Goal: Transaction & Acquisition: Purchase product/service

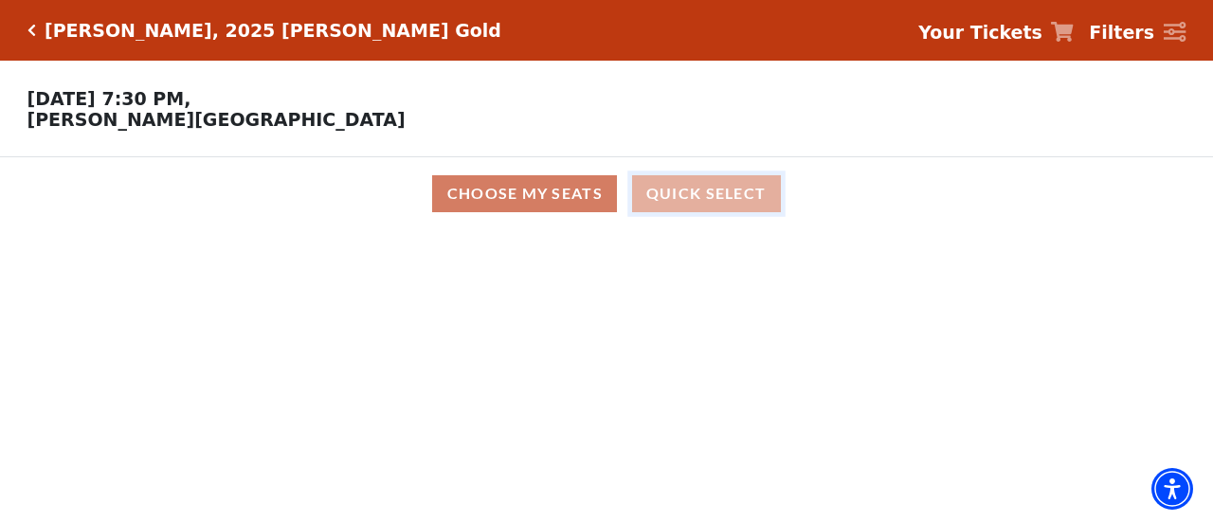
click at [694, 194] on button "Quick Select" at bounding box center [706, 193] width 149 height 37
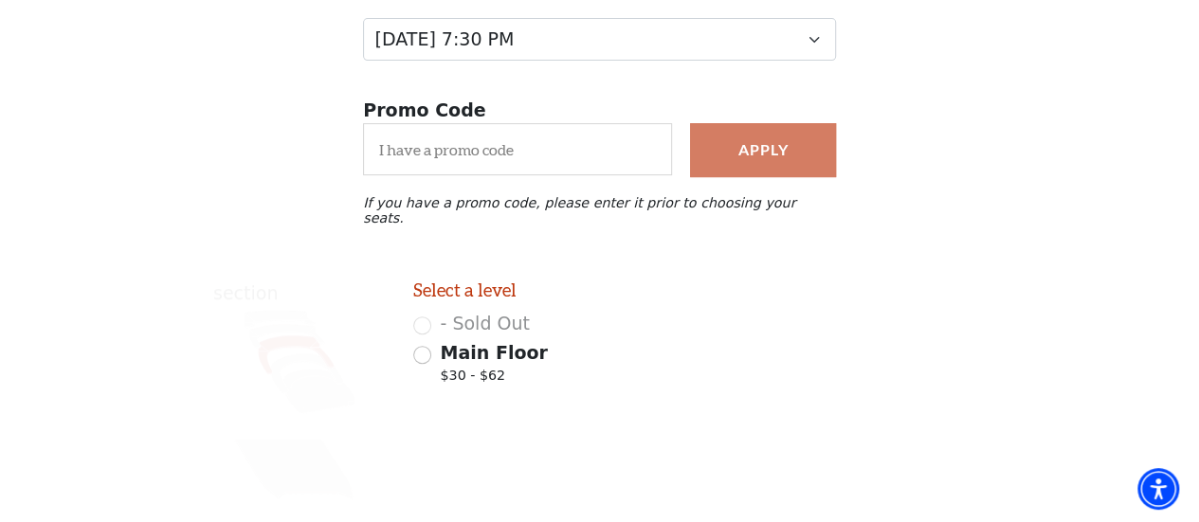
scroll to position [317, 0]
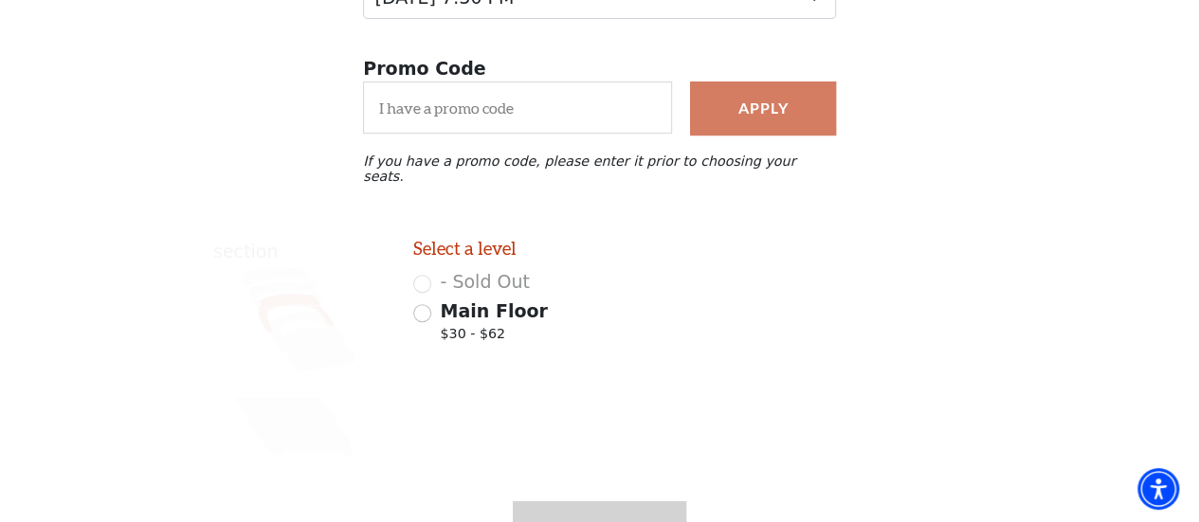
click at [423, 282] on div "- Sold Out" at bounding box center [549, 281] width 273 height 27
click at [421, 307] on input "Main Floor $30 - $62" at bounding box center [422, 313] width 18 height 18
radio input "true"
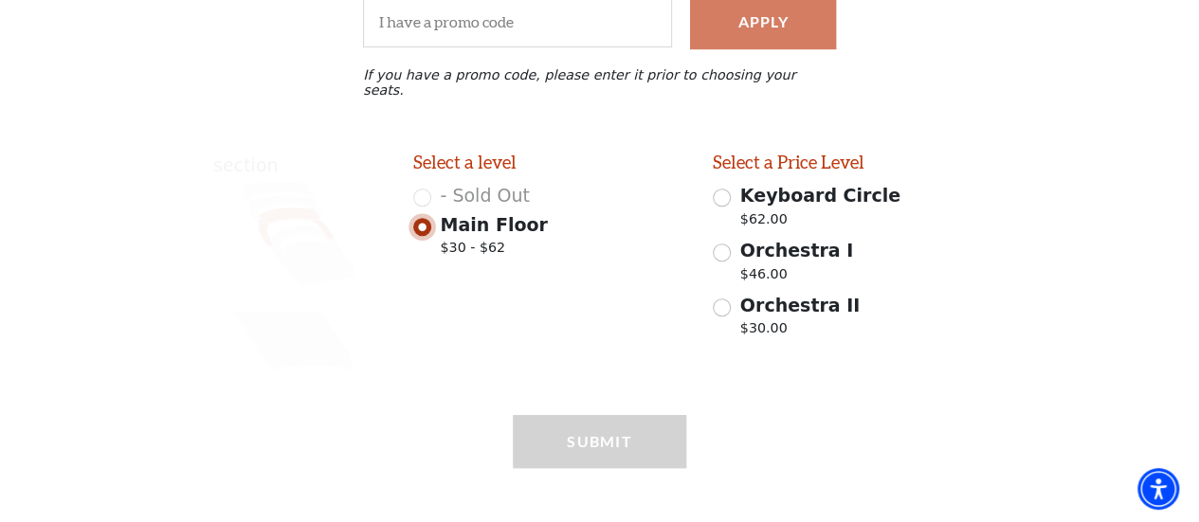
scroll to position [411, 0]
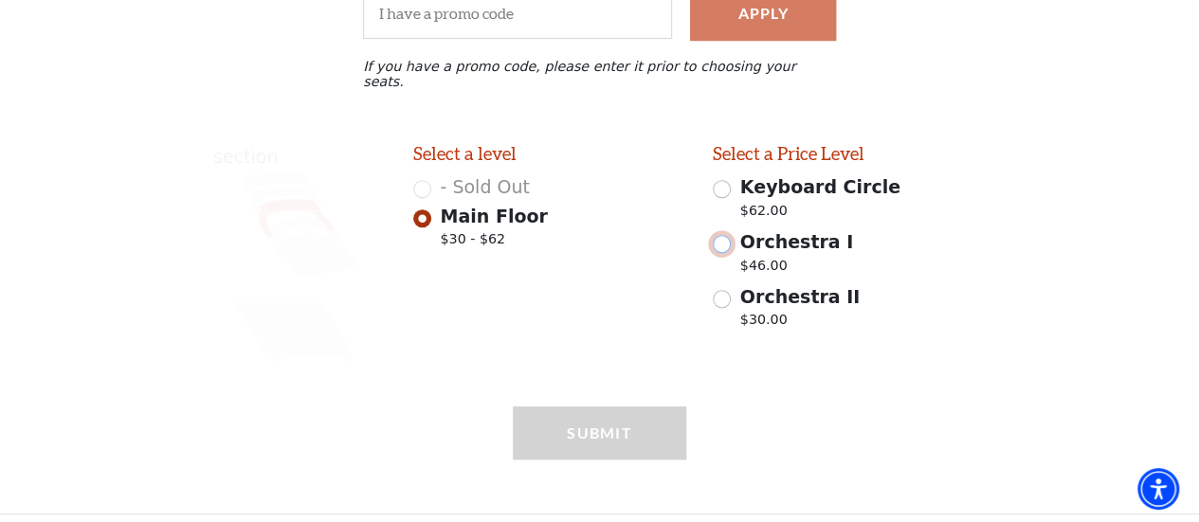
click at [722, 238] on input "Orchestra I $46.00" at bounding box center [722, 244] width 18 height 18
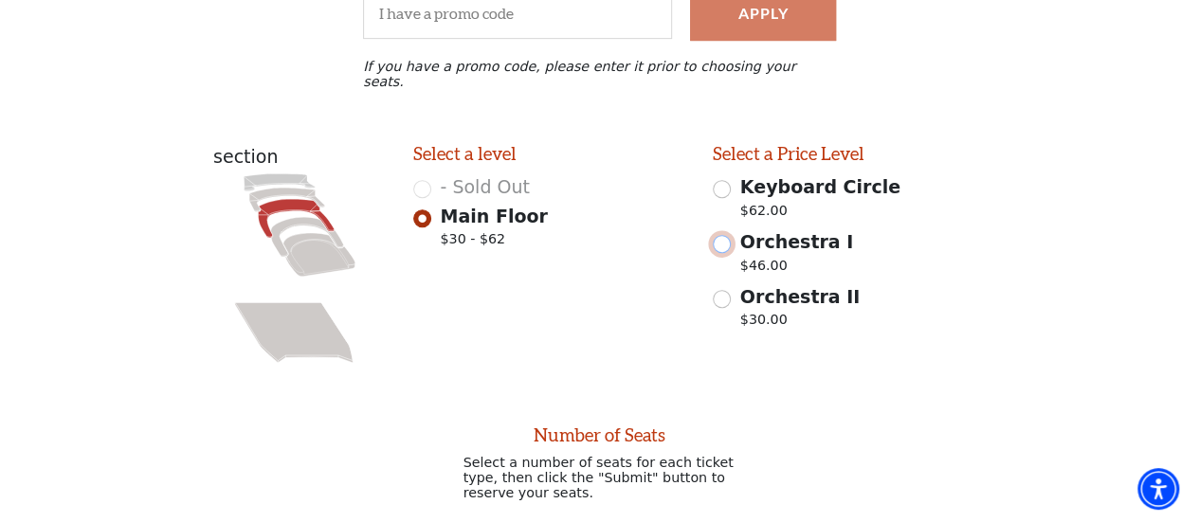
radio input "false"
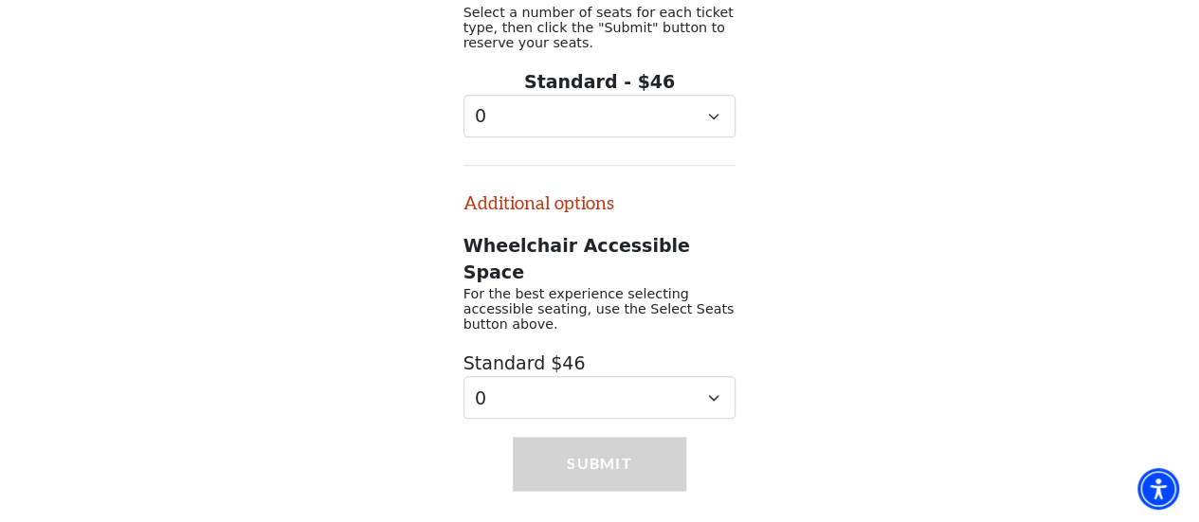
scroll to position [859, 0]
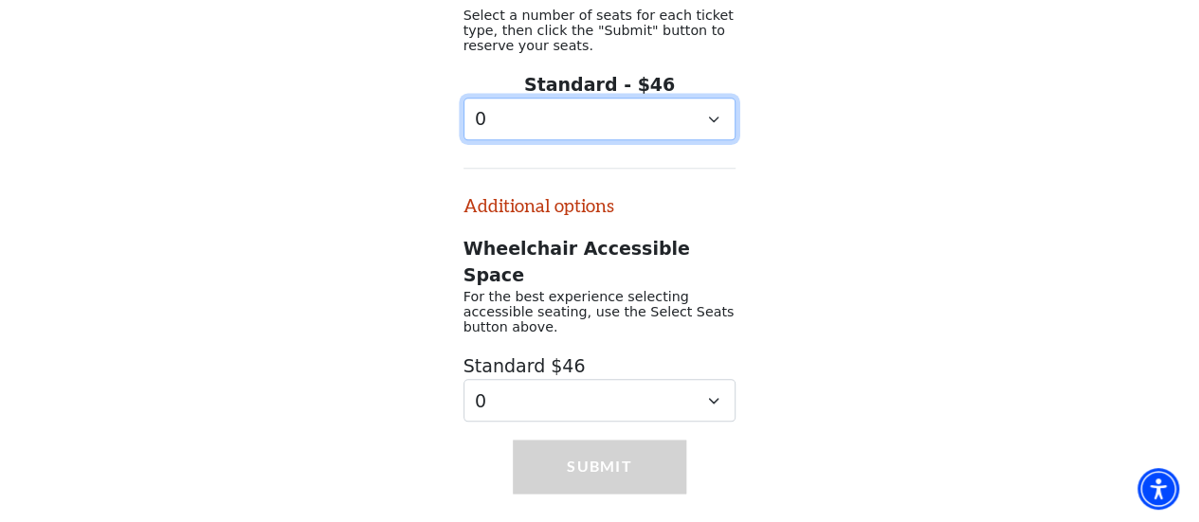
click at [715, 117] on select "0 1 2 3 4 5 6 7 8 9" at bounding box center [600, 119] width 273 height 43
select select "2"
click at [464, 98] on select "0 1 2 3 4 5 6 7 8 9" at bounding box center [600, 119] width 273 height 43
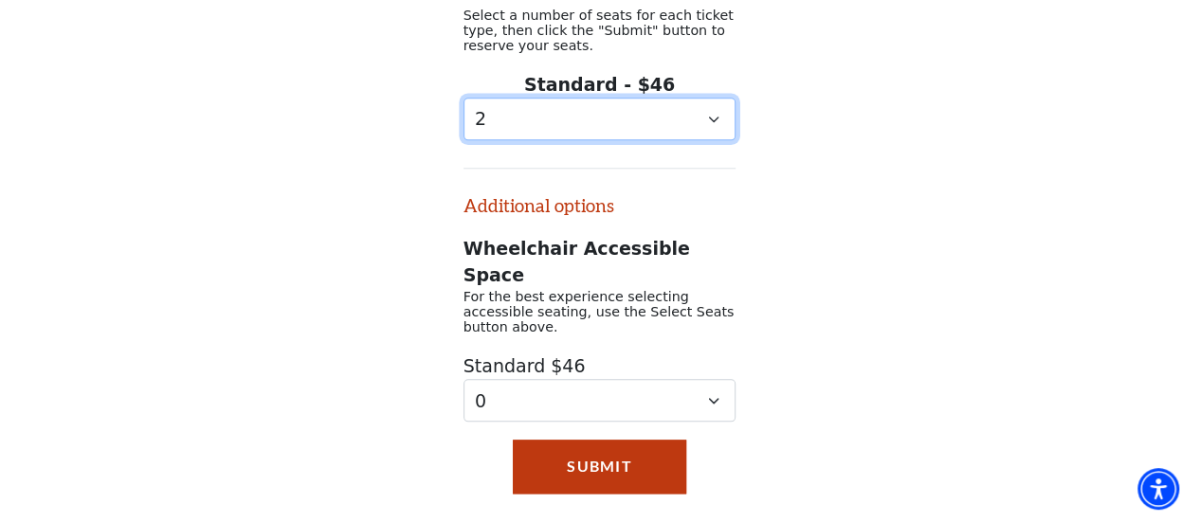
scroll to position [862, 0]
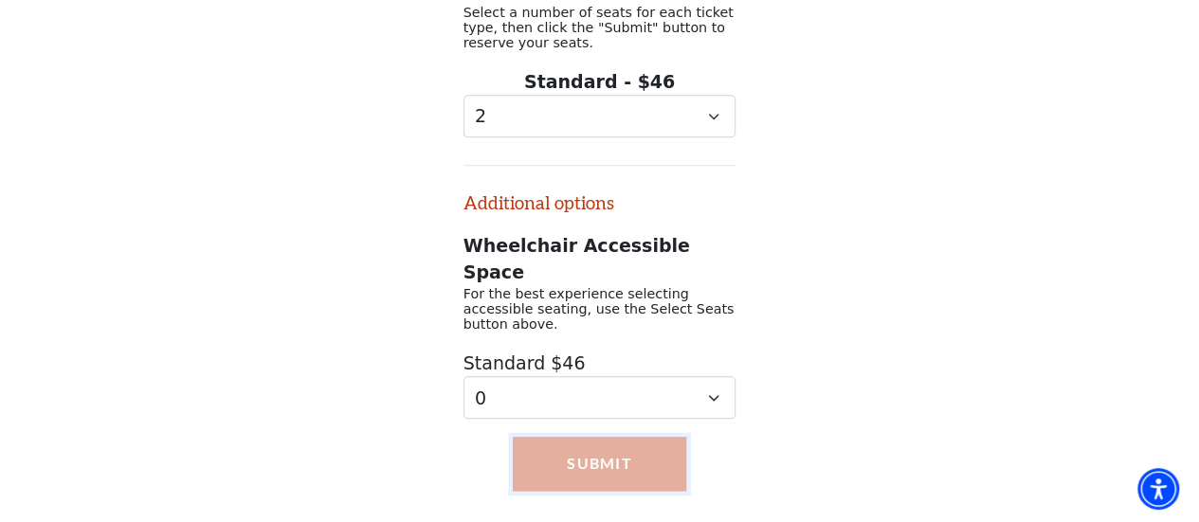
click at [613, 437] on button "Submit" at bounding box center [599, 463] width 173 height 53
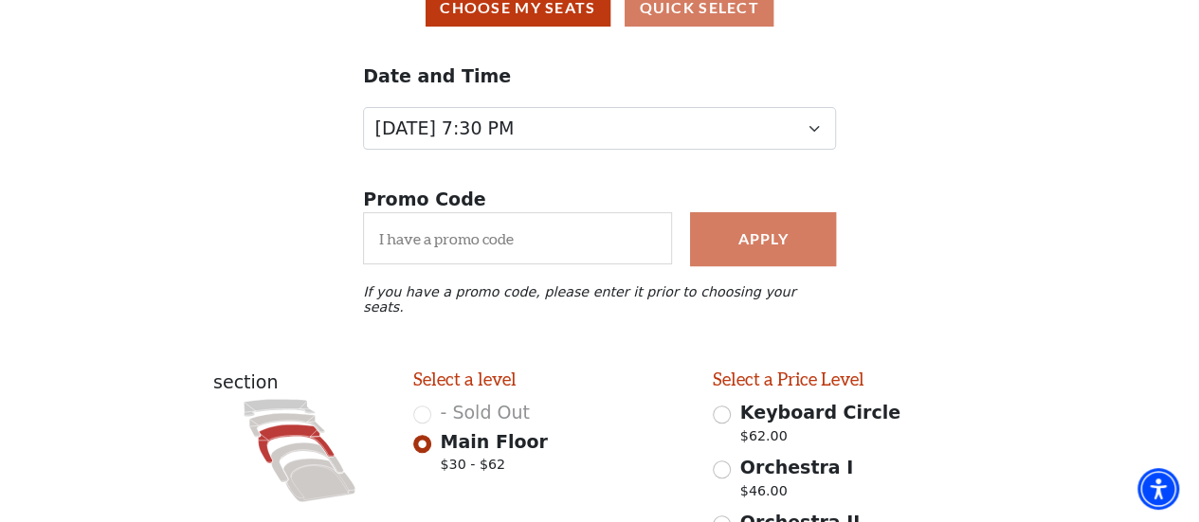
scroll to position [290, 0]
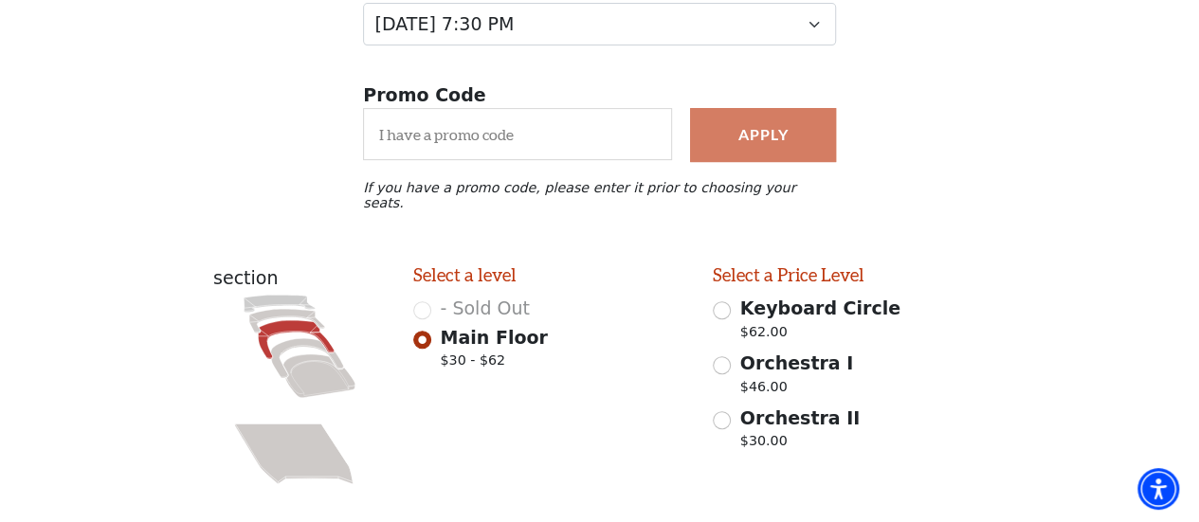
click at [414, 303] on div "- Sold Out" at bounding box center [549, 308] width 273 height 27
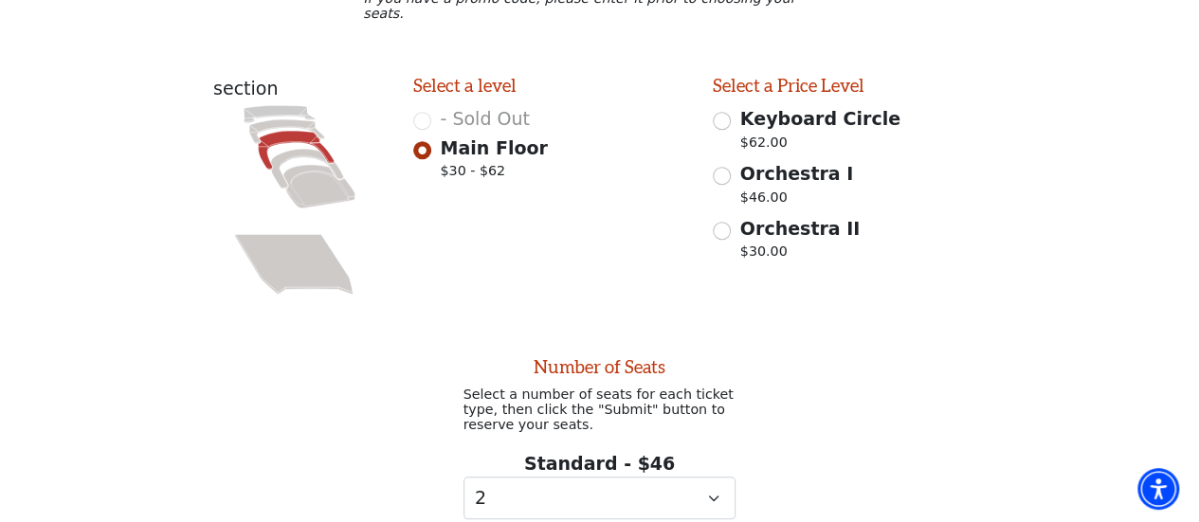
scroll to position [574, 0]
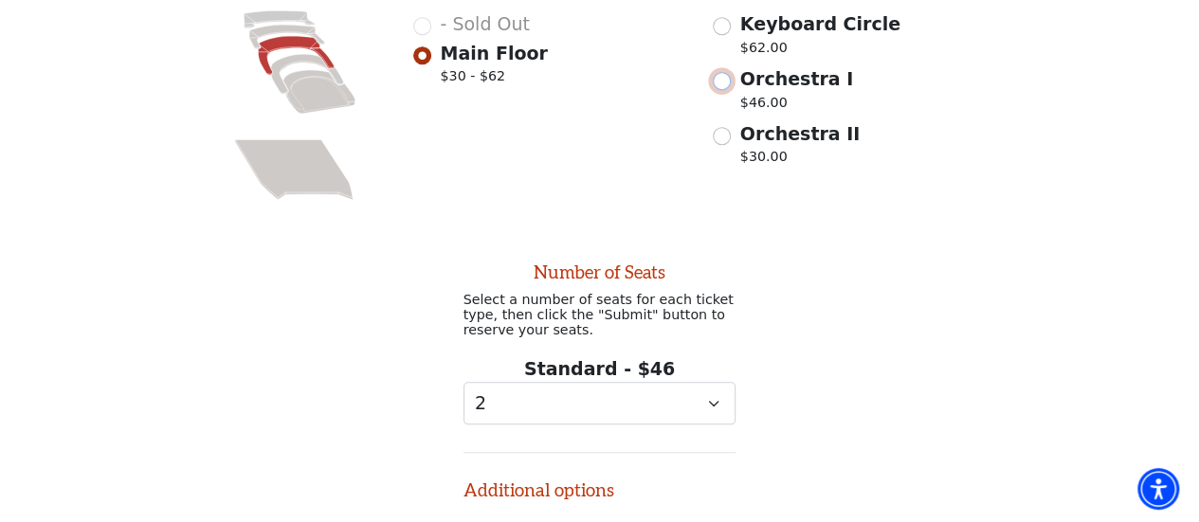
click at [722, 72] on input "Orchestra I $46.00" at bounding box center [722, 81] width 18 height 18
radio input "true"
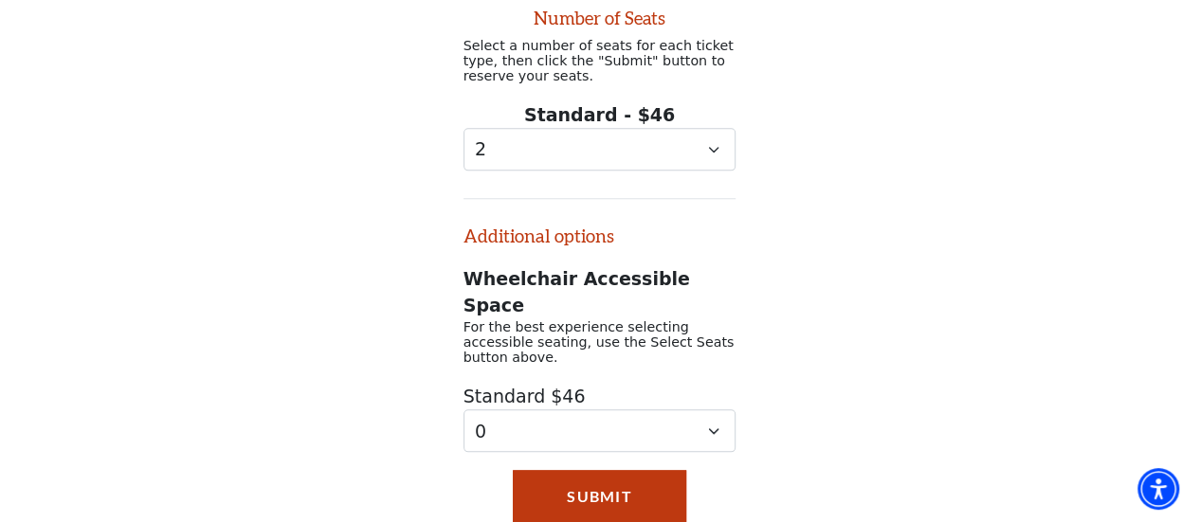
scroll to position [859, 0]
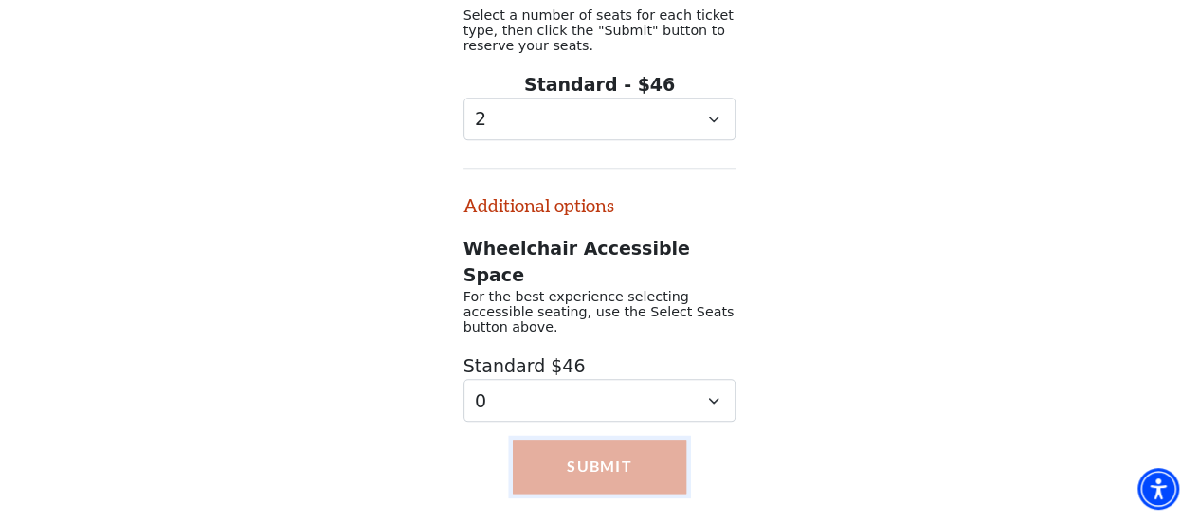
click at [580, 440] on button "Submit" at bounding box center [599, 466] width 173 height 53
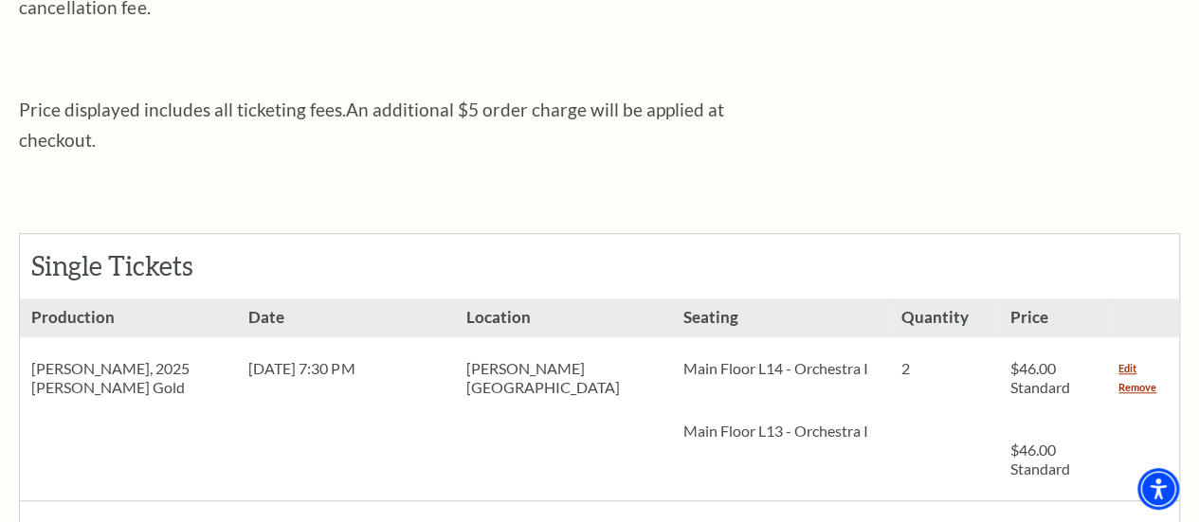
scroll to position [758, 0]
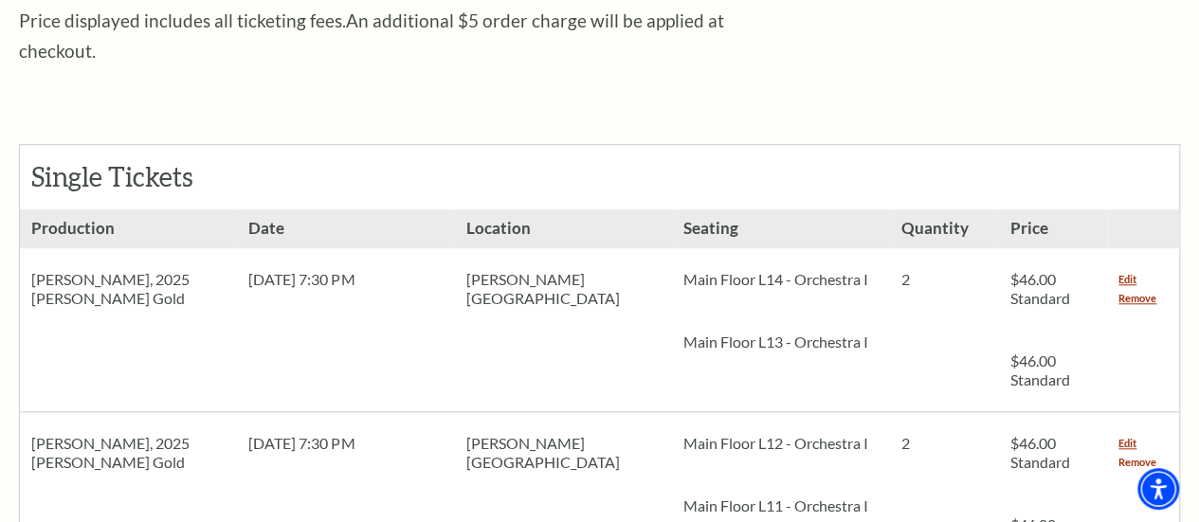
click at [1135, 453] on link "Remove" at bounding box center [1138, 462] width 38 height 19
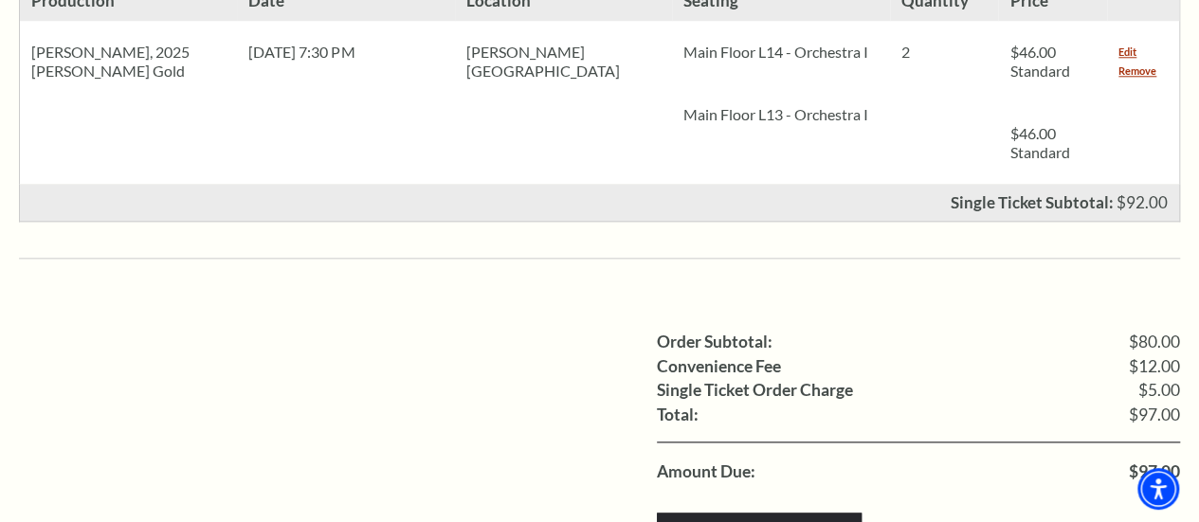
scroll to position [1043, 0]
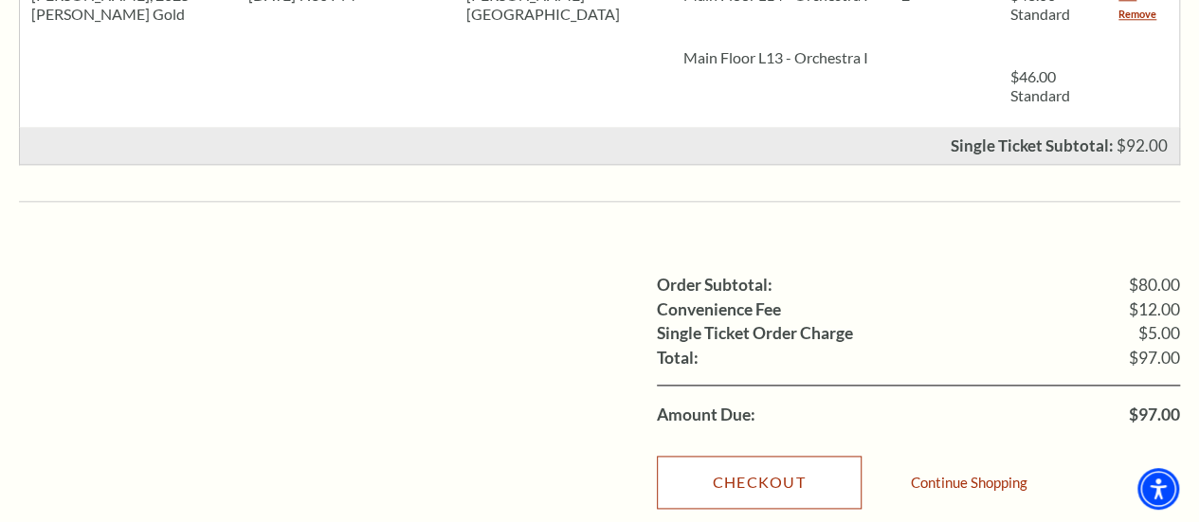
click at [764, 456] on link "Checkout" at bounding box center [759, 482] width 205 height 53
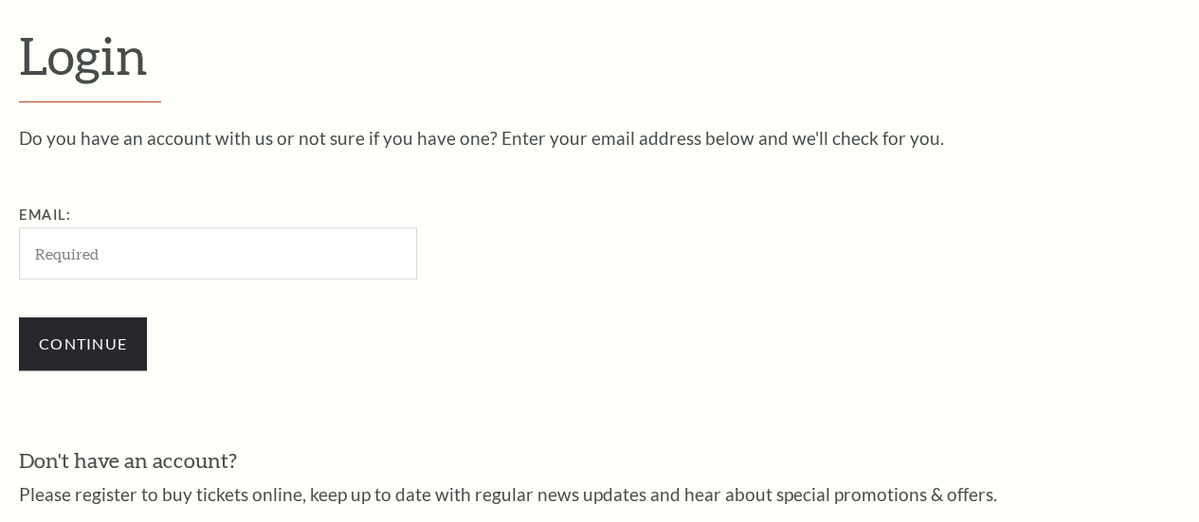
scroll to position [512, 0]
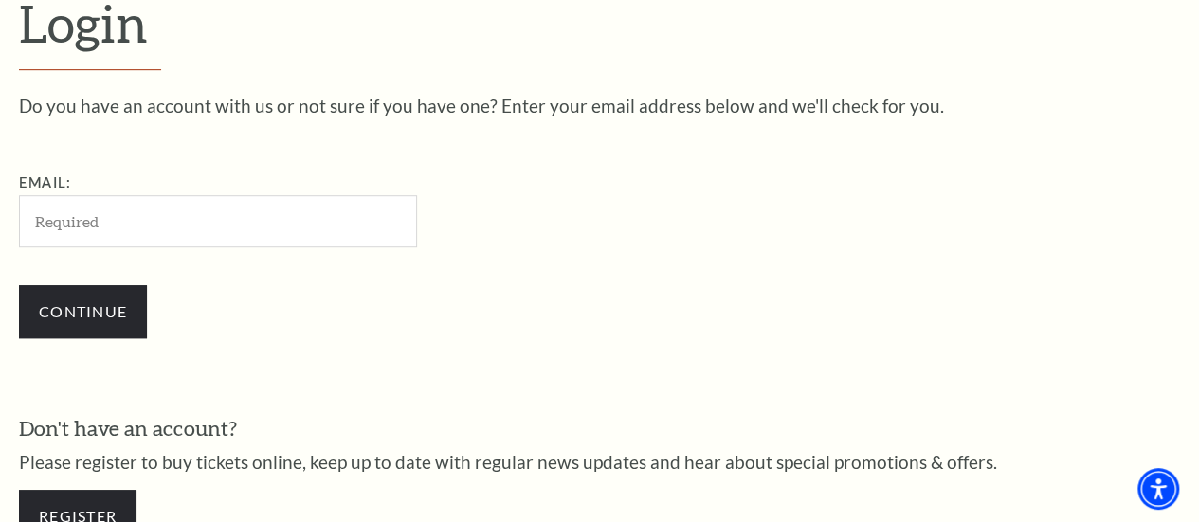
click at [54, 224] on input "Email:" at bounding box center [218, 221] width 398 height 52
type input "k.terry8674@sbcglobal.net"
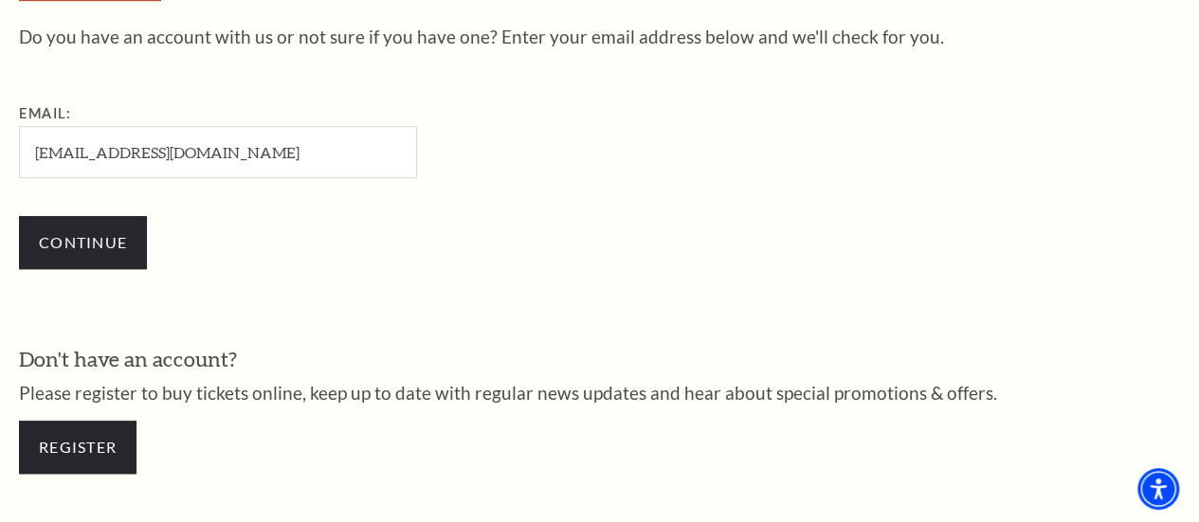
scroll to position [702, 0]
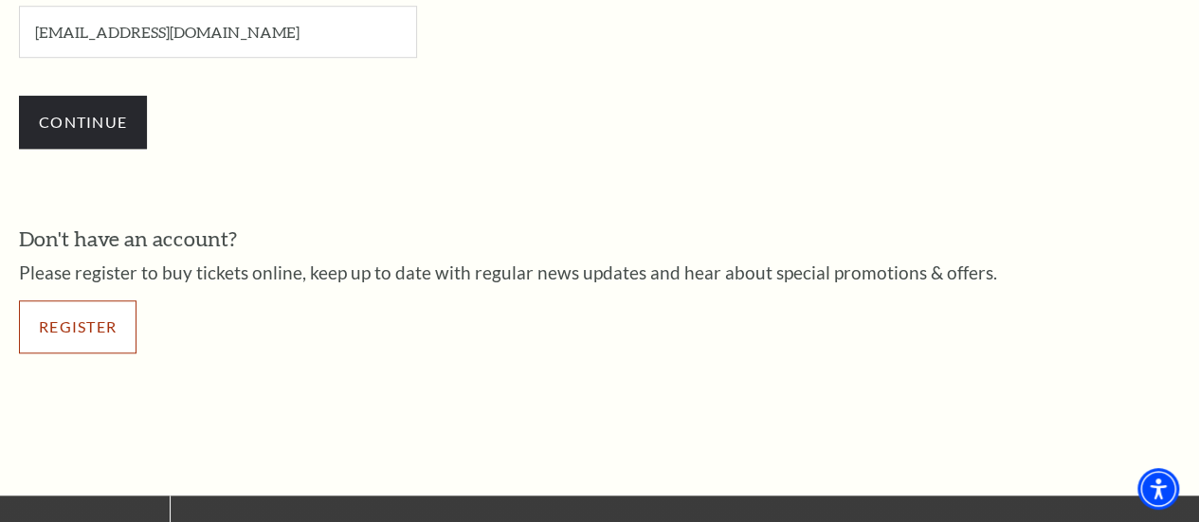
click at [78, 340] on link "Register" at bounding box center [78, 327] width 118 height 53
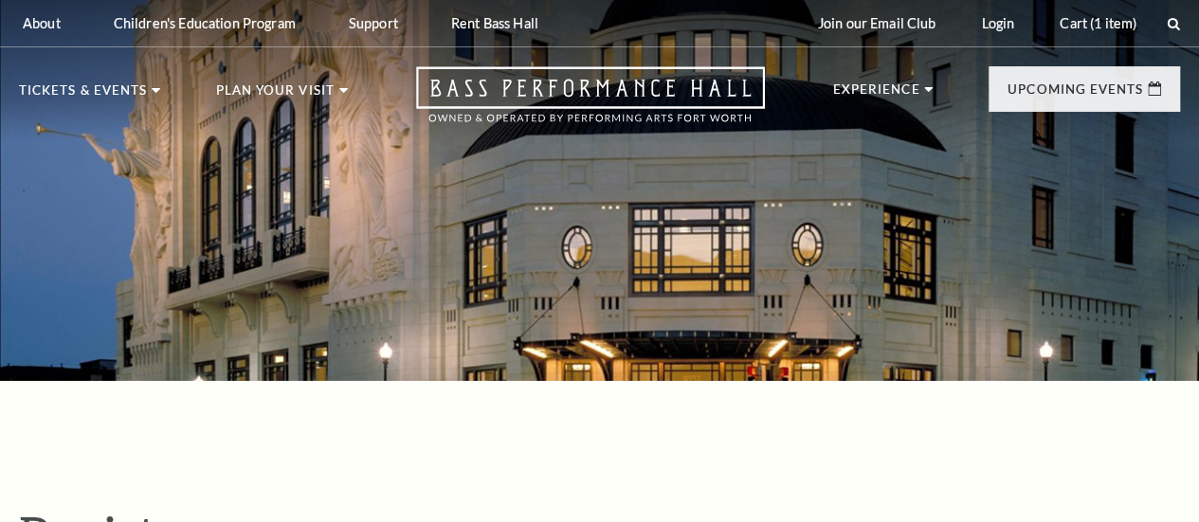
select select "1"
select select "[GEOGRAPHIC_DATA]"
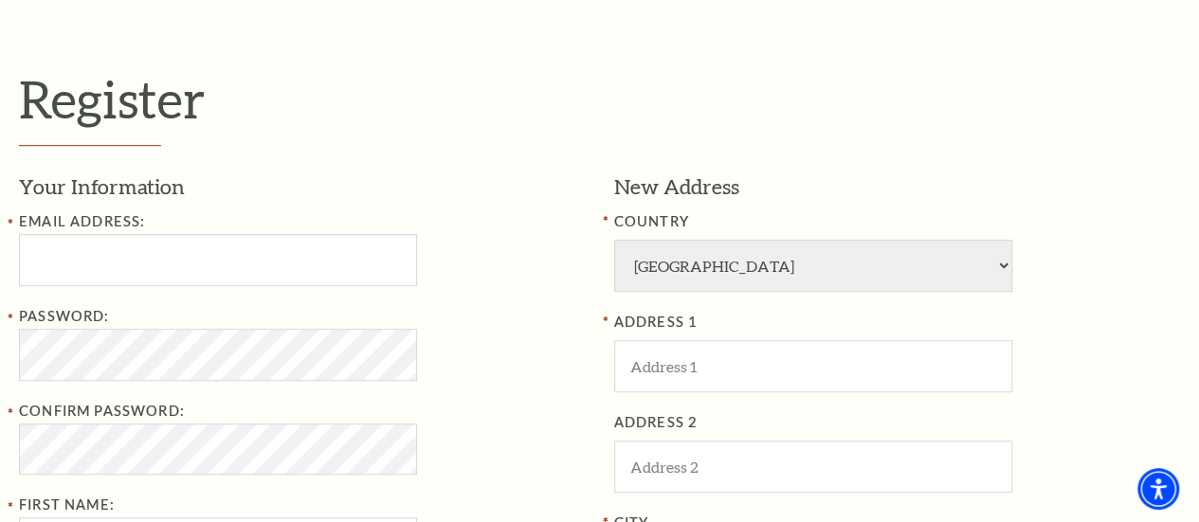
scroll to position [474, 0]
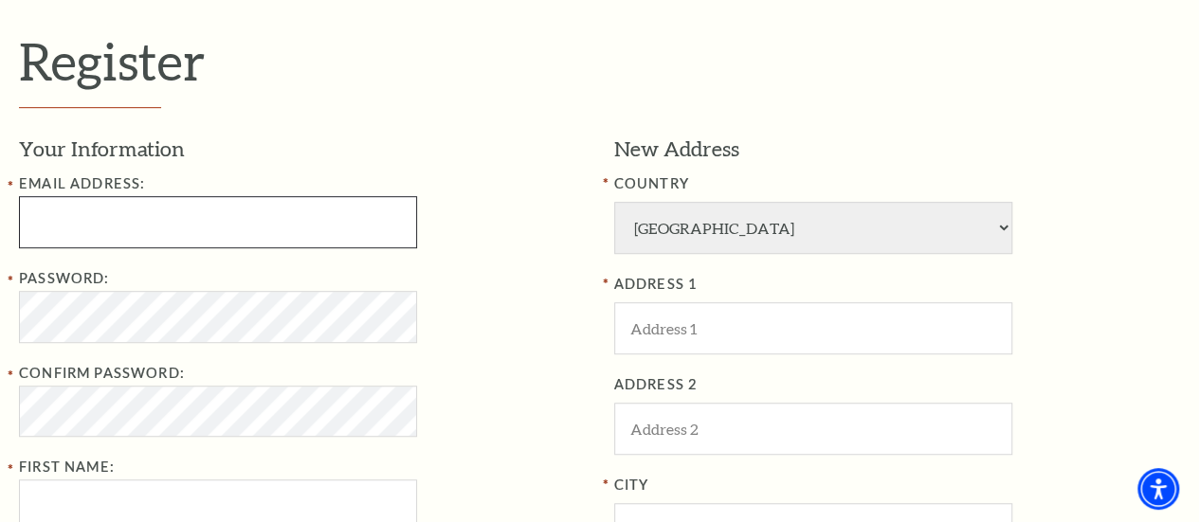
click at [74, 218] on input "Email Address:" at bounding box center [218, 222] width 398 height 52
type input "k.terry8674@sbcglobal.net"
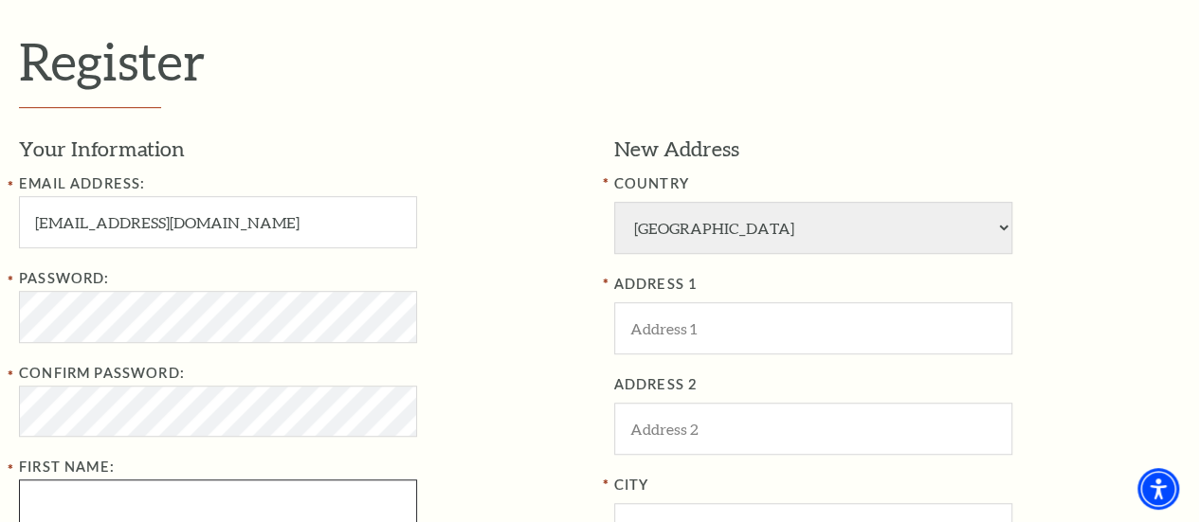
type input "Karen"
type input "Terry"
type input "9726811107"
type input "5021 Barcelona Drive"
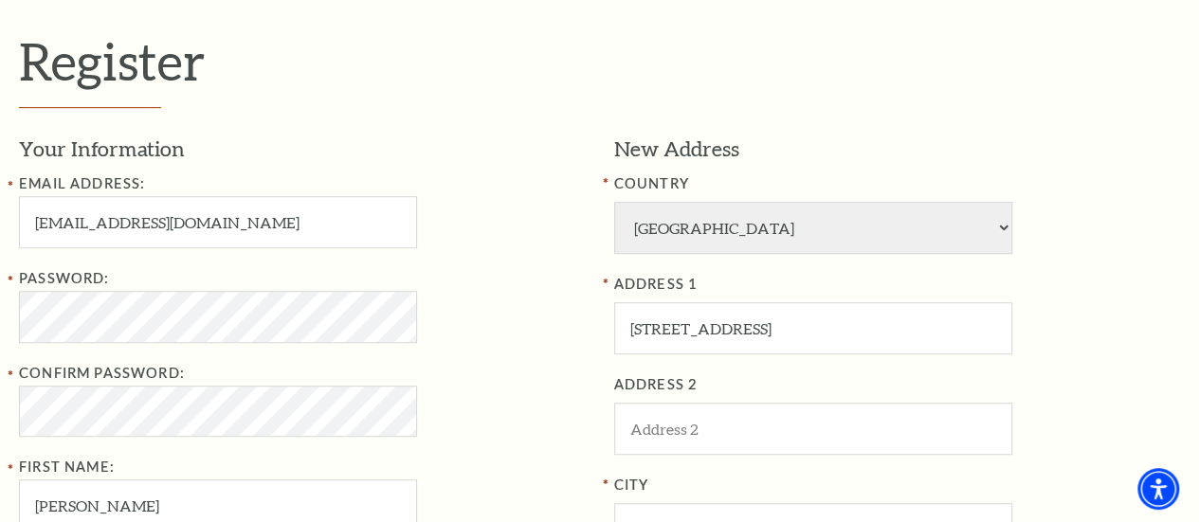
type input "Garland"
type input "75043"
type input "972-681-1107"
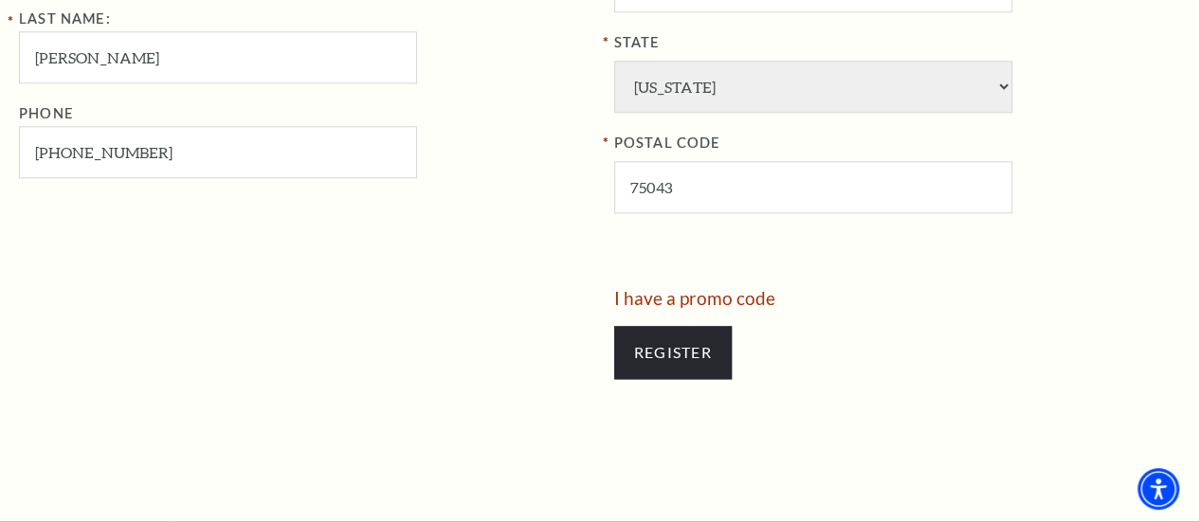
scroll to position [1043, 0]
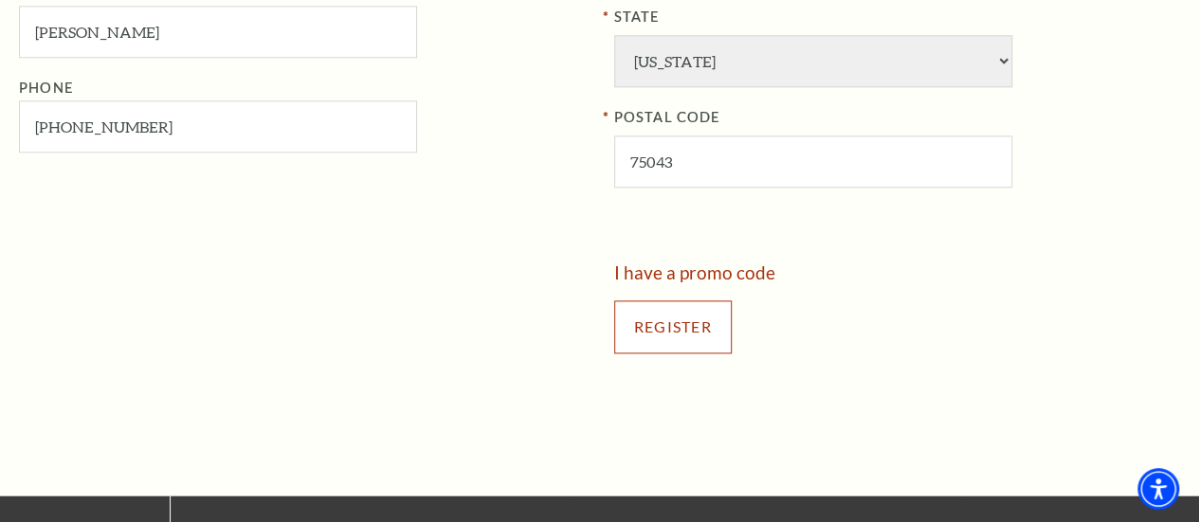
click at [679, 333] on input "Register" at bounding box center [673, 327] width 118 height 53
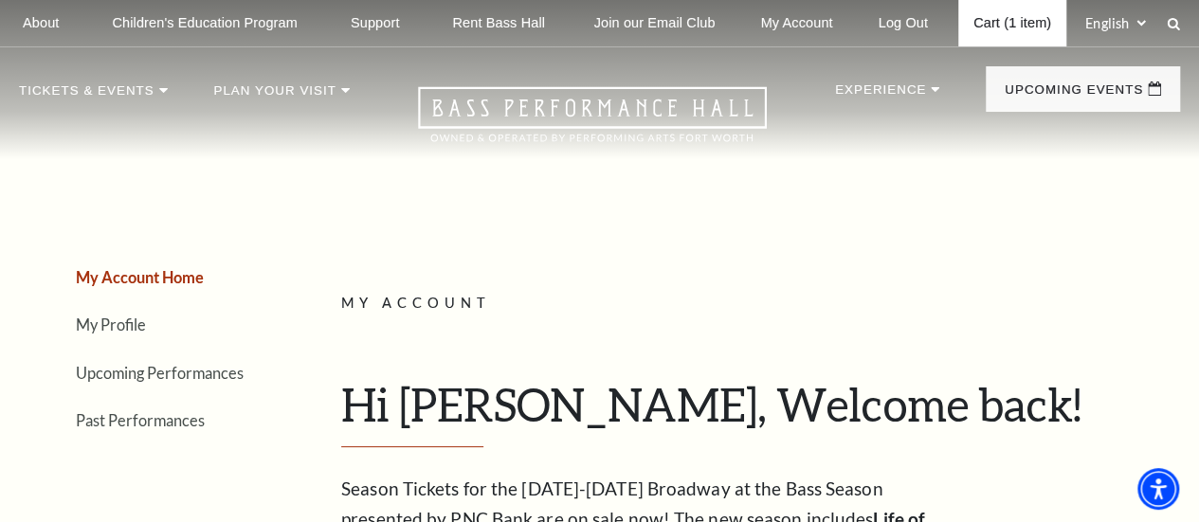
click at [1017, 20] on link "Cart (1 item)" at bounding box center [1012, 23] width 108 height 46
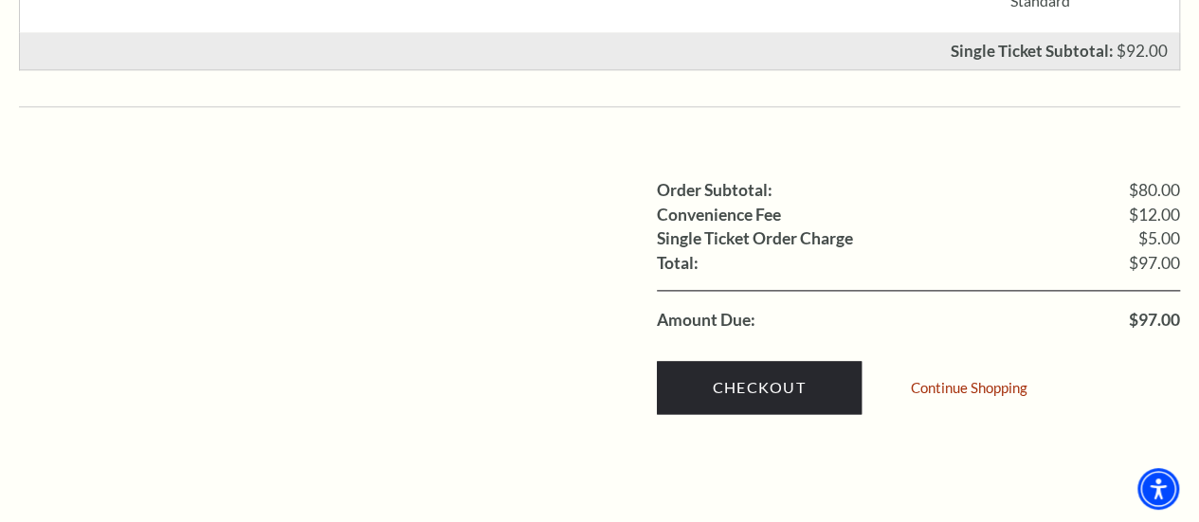
scroll to position [1232, 0]
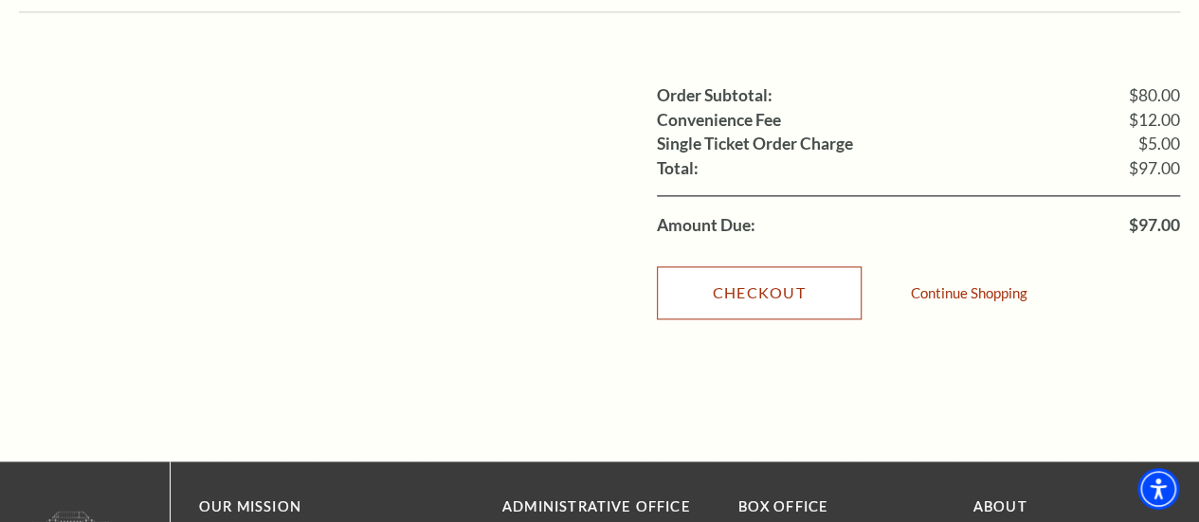
click at [775, 266] on link "Checkout" at bounding box center [759, 292] width 205 height 53
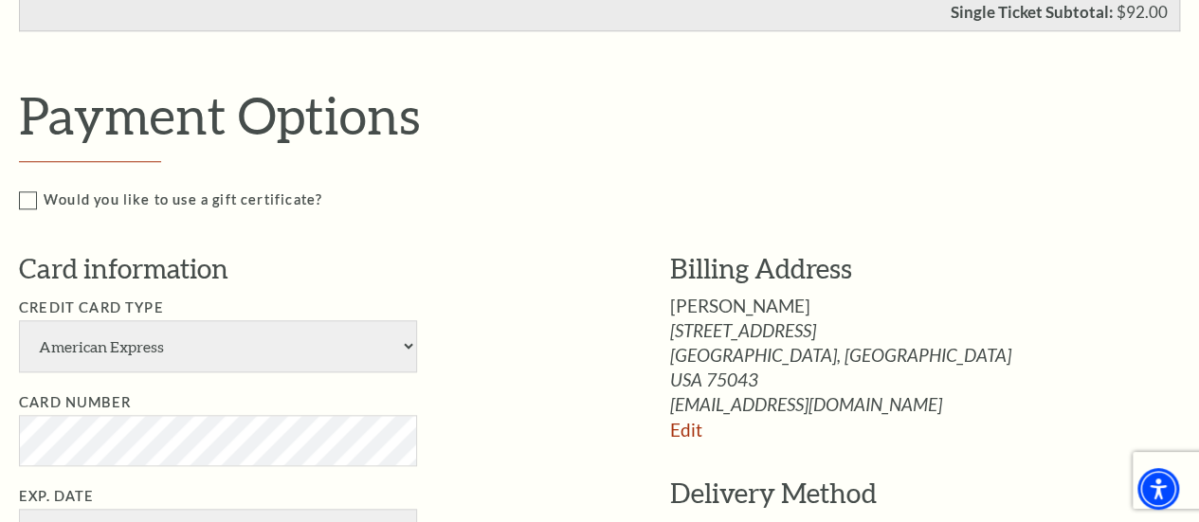
scroll to position [853, 0]
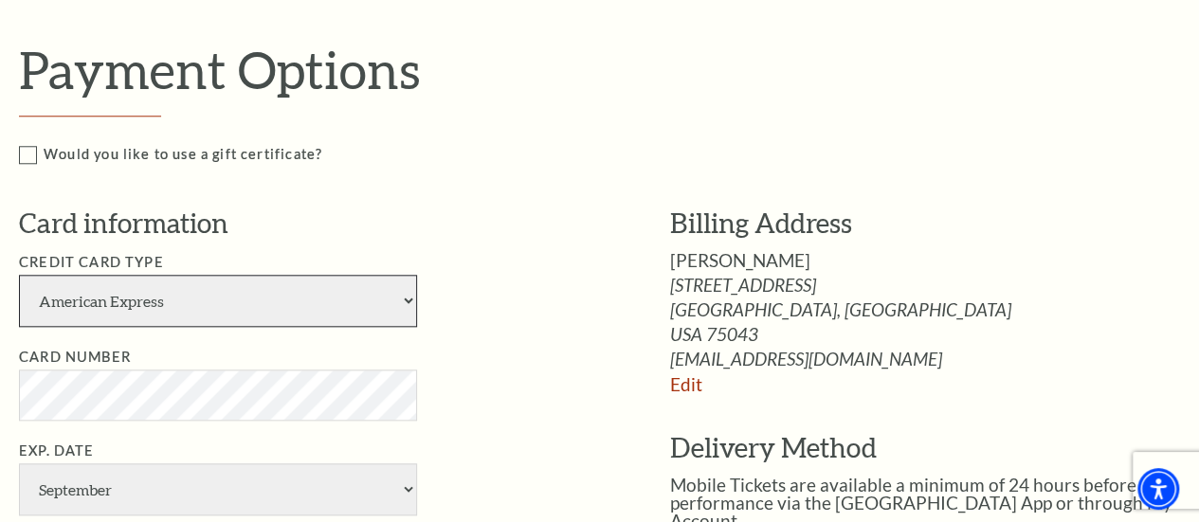
click at [407, 299] on select "American Express Visa Master Card Discover" at bounding box center [218, 301] width 398 height 52
select select "25"
click at [19, 275] on select "American Express Visa Master Card Discover" at bounding box center [218, 301] width 398 height 52
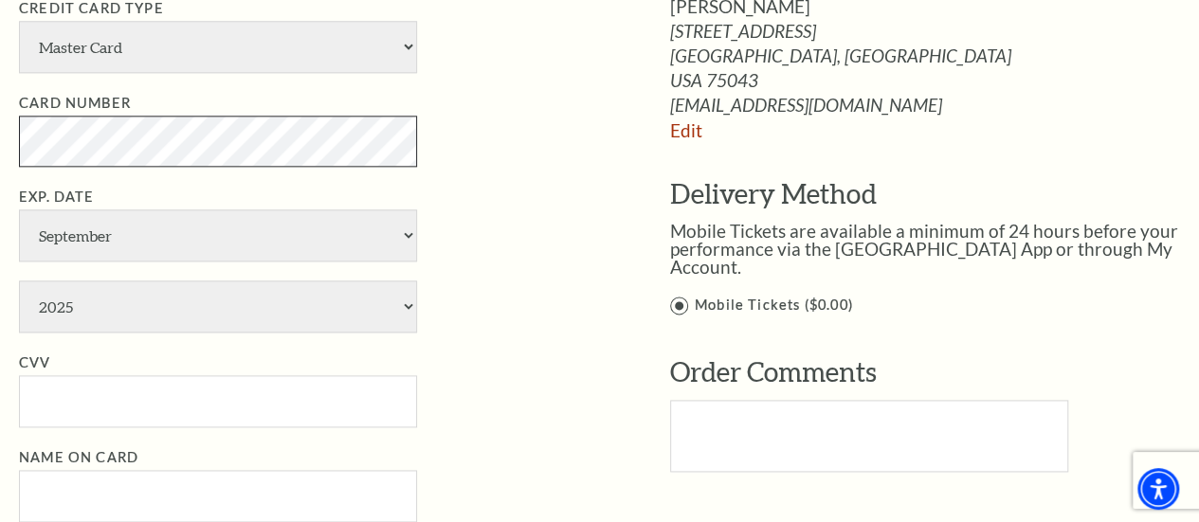
scroll to position [1138, 0]
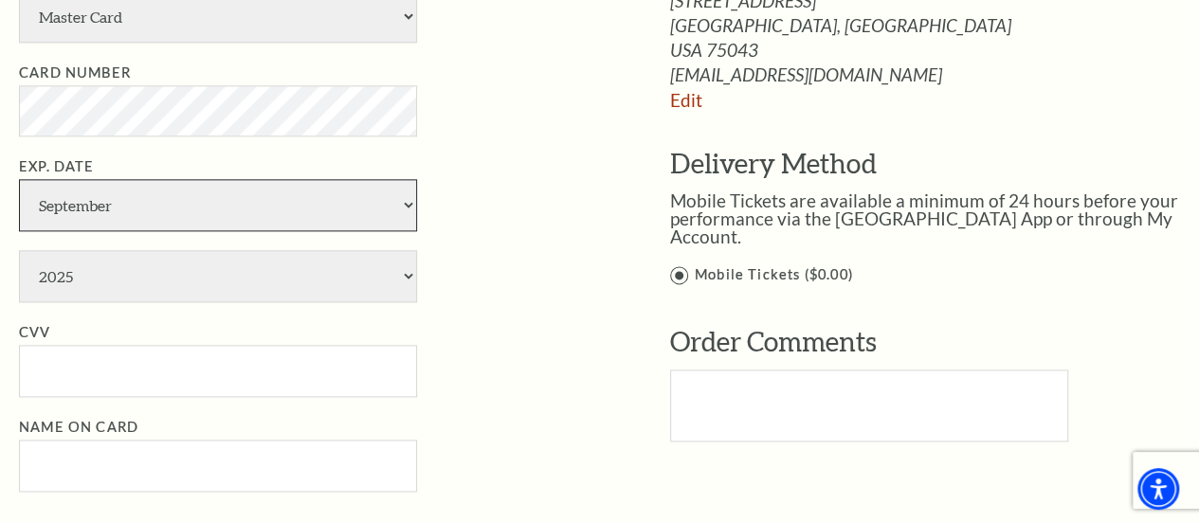
click at [408, 202] on select "January February March April May June July August September October November De…" at bounding box center [218, 205] width 398 height 52
select select "1"
click at [19, 179] on select "January February March April May June July August September October November De…" at bounding box center [218, 205] width 398 height 52
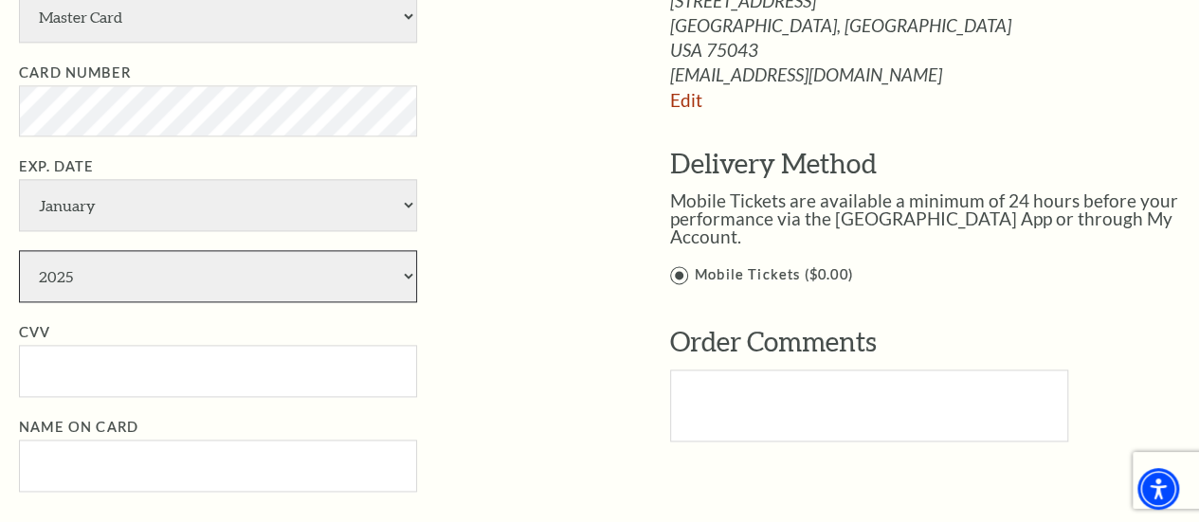
click at [408, 273] on select "2025 2026 2027 2028 2029 2030 2031 2032 2033 2034" at bounding box center [218, 276] width 398 height 52
select select "2029"
click at [19, 250] on select "2025 2026 2027 2028 2029 2030 2031 2032 2033 2034" at bounding box center [218, 276] width 398 height 52
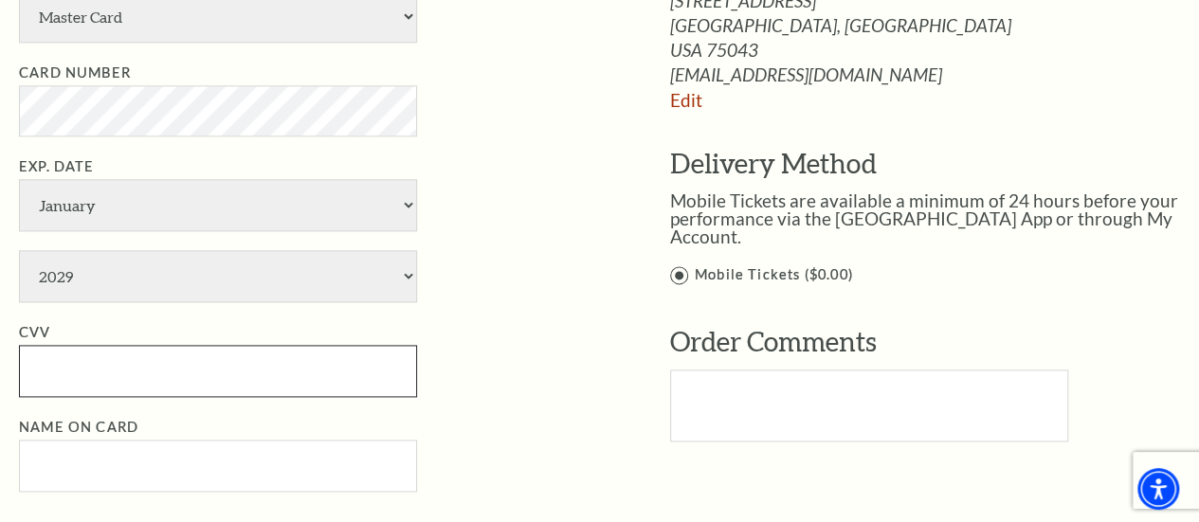
click at [64, 374] on input "CVV" at bounding box center [218, 371] width 398 height 52
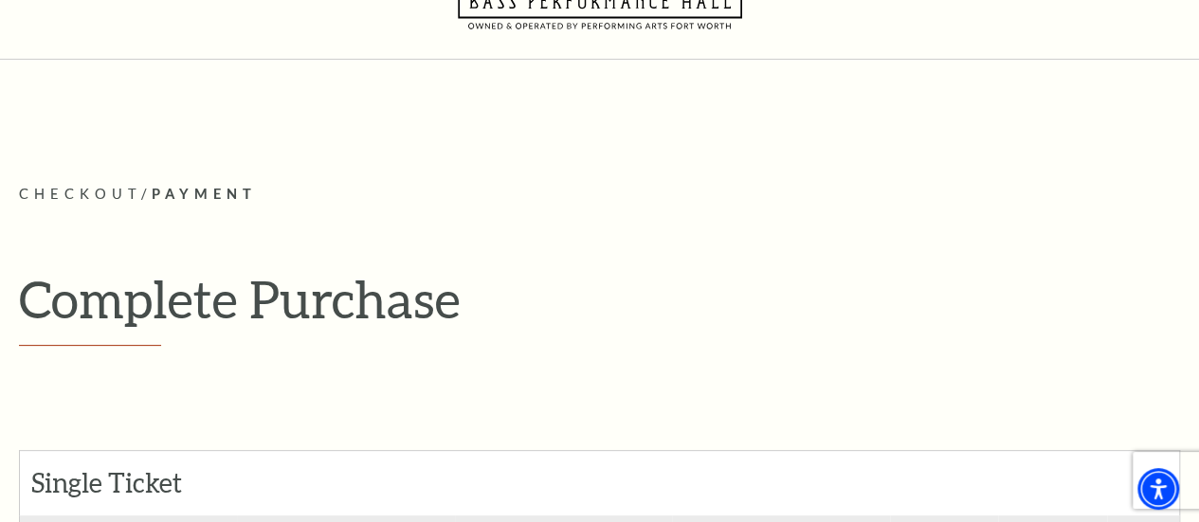
scroll to position [0, 0]
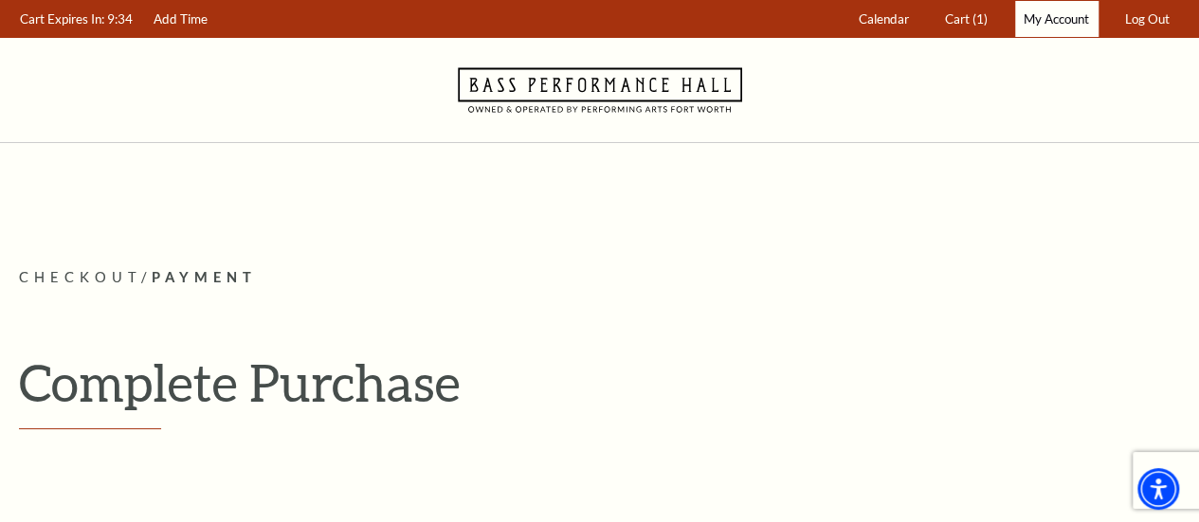
type input "794"
click at [1066, 22] on span "My Account" at bounding box center [1056, 18] width 65 height 15
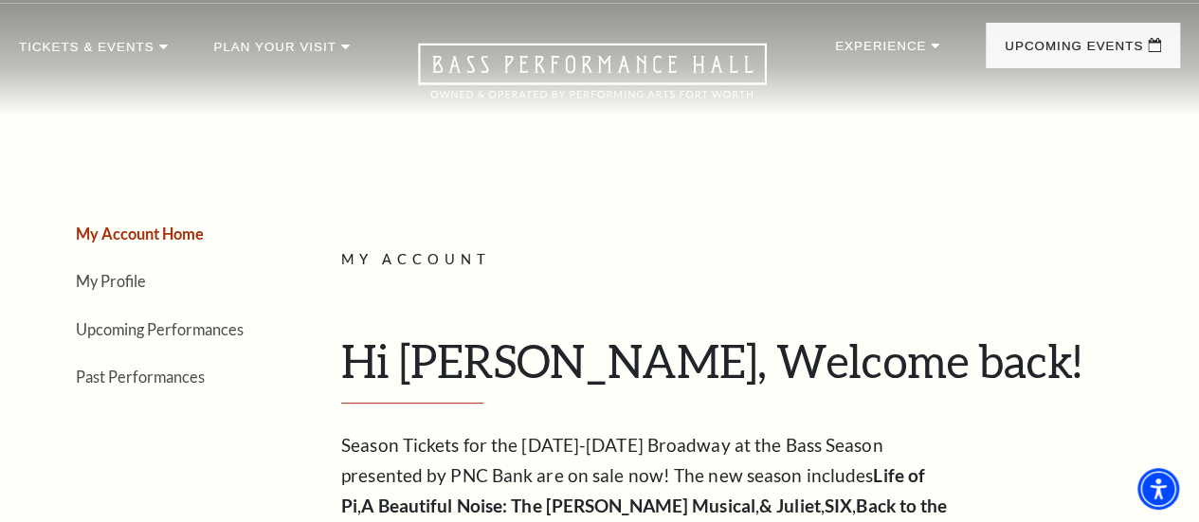
scroll to position [42, 0]
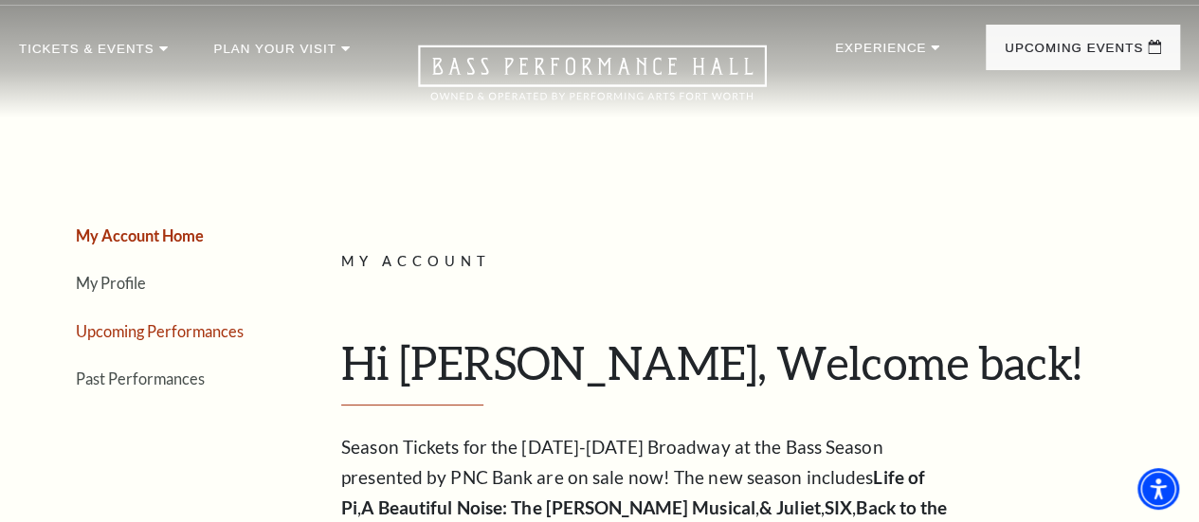
click at [148, 332] on link "Upcoming Performances" at bounding box center [160, 331] width 168 height 18
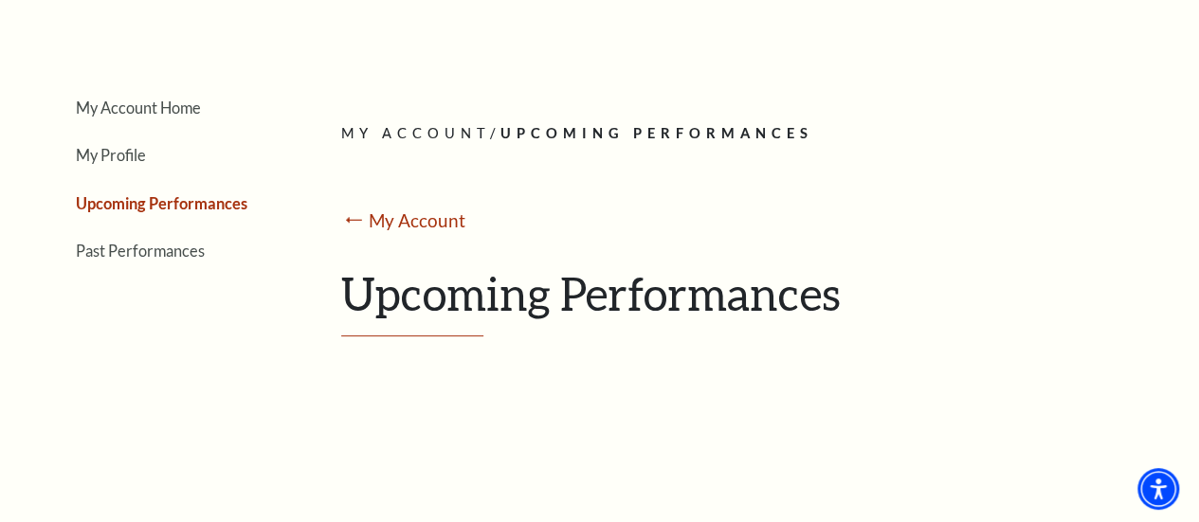
scroll to position [0, 0]
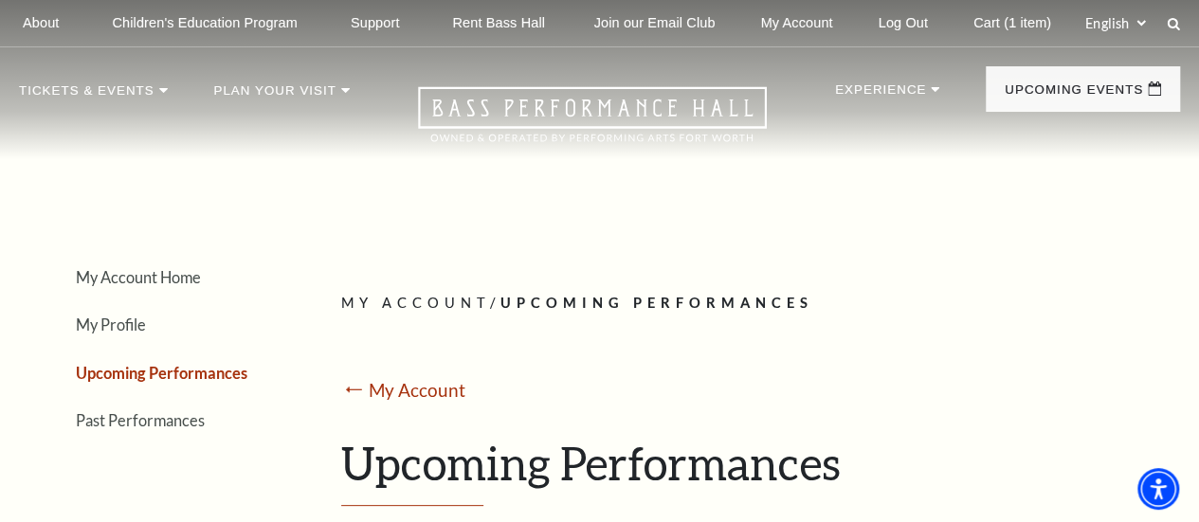
click at [350, 397] on mark "⭠" at bounding box center [354, 390] width 26 height 27
click at [121, 286] on link "My Account Home" at bounding box center [138, 277] width 125 height 18
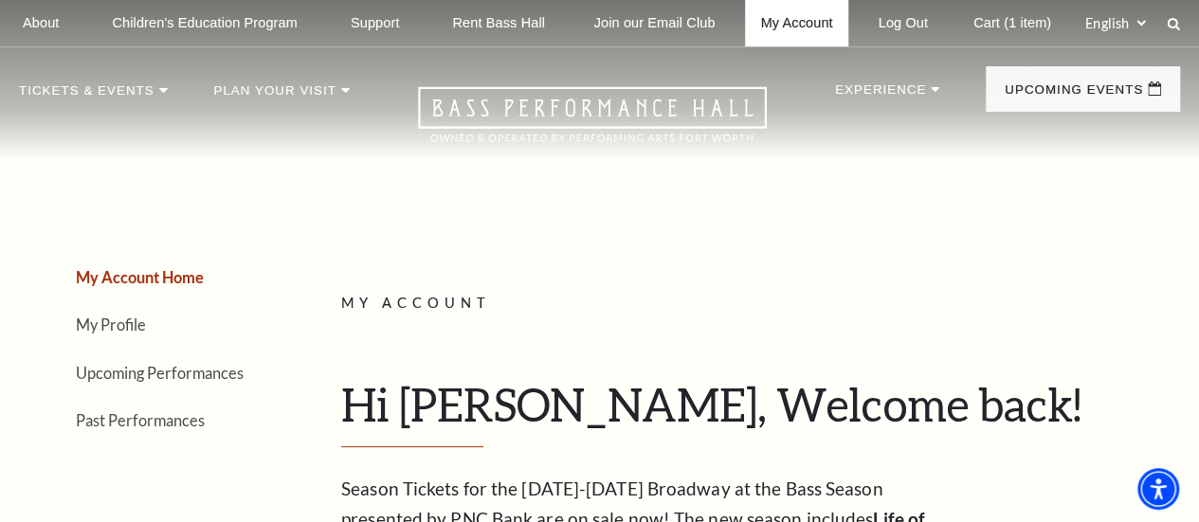
click at [800, 29] on link "My Account" at bounding box center [796, 23] width 102 height 46
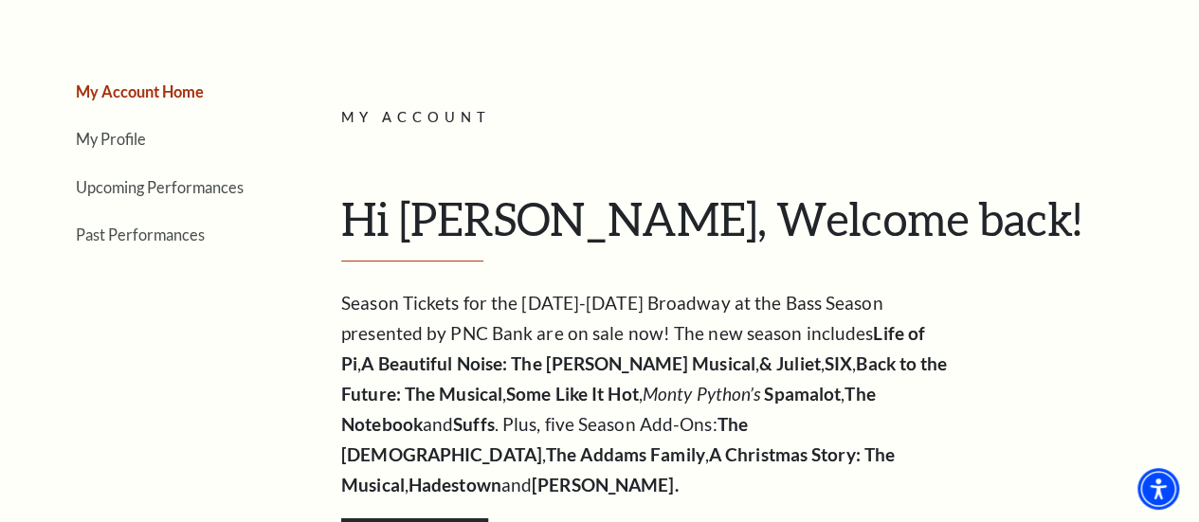
scroll to position [284, 0]
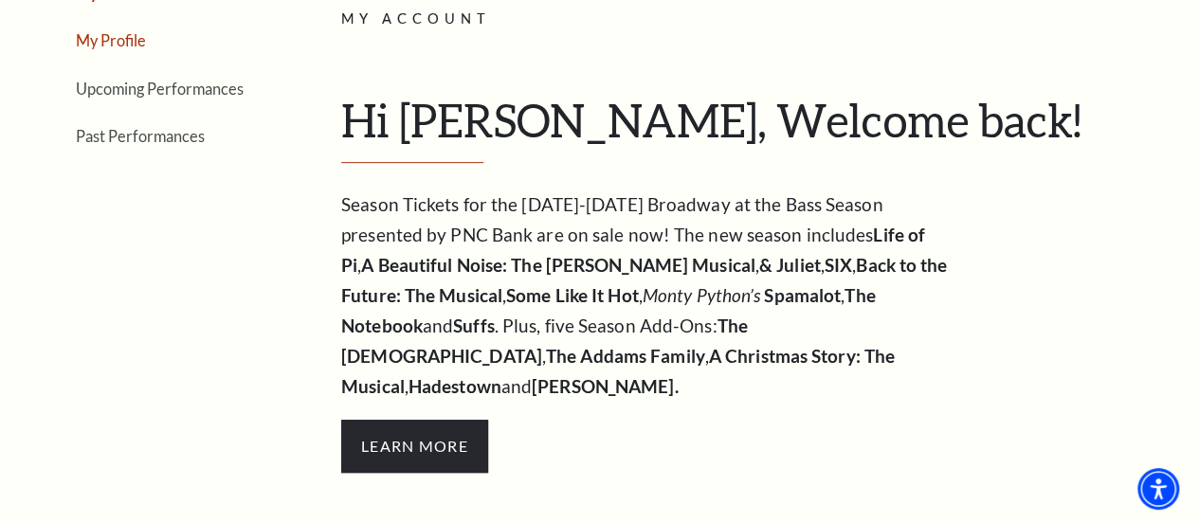
click at [91, 49] on link "My Profile" at bounding box center [111, 40] width 70 height 18
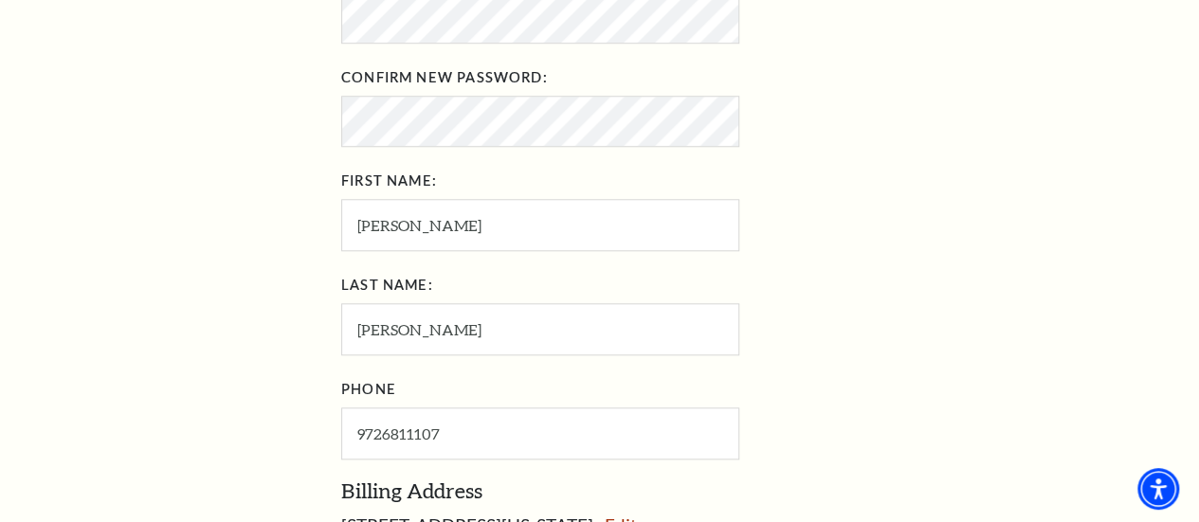
scroll to position [1043, 0]
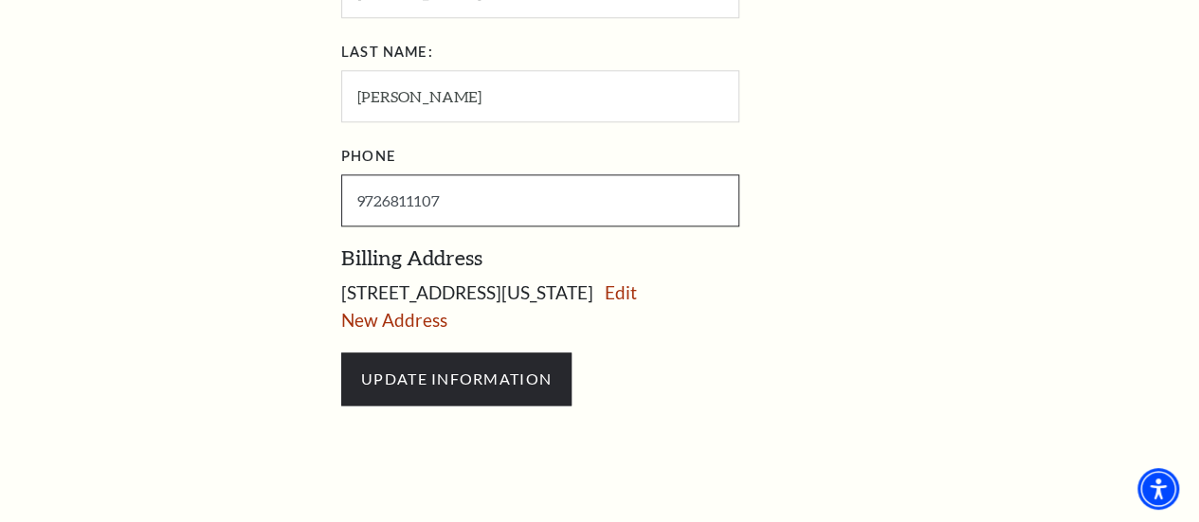
drag, startPoint x: 457, startPoint y: 204, endPoint x: 251, endPoint y: 266, distance: 215.0
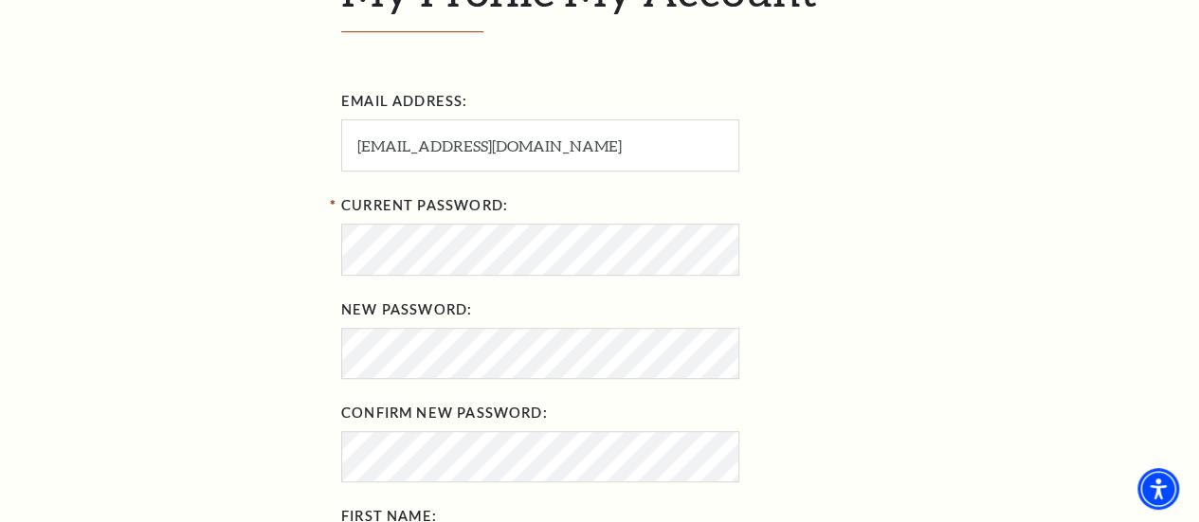
scroll to position [569, 0]
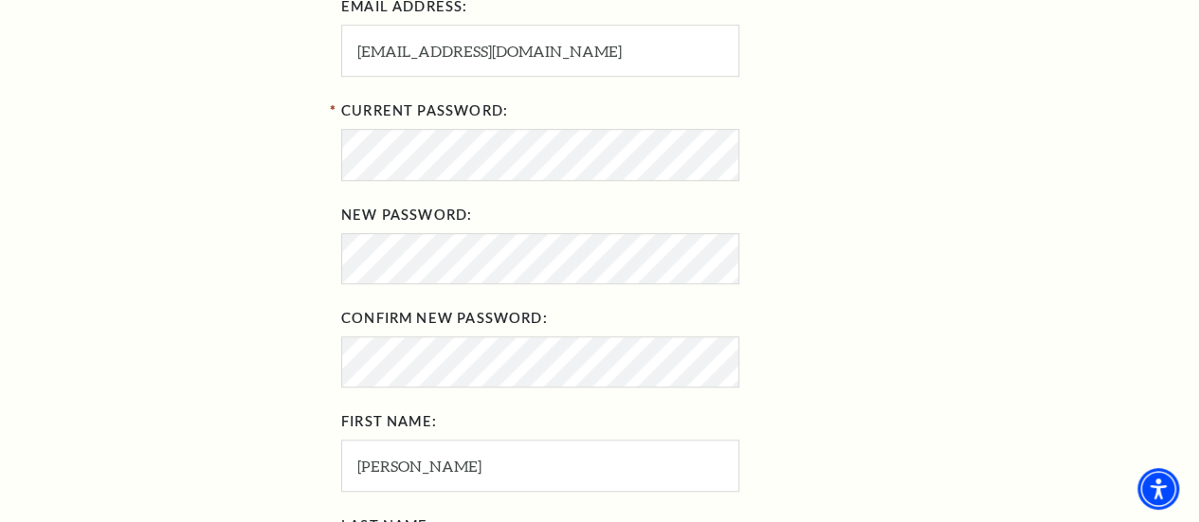
type input "469-982-0401"
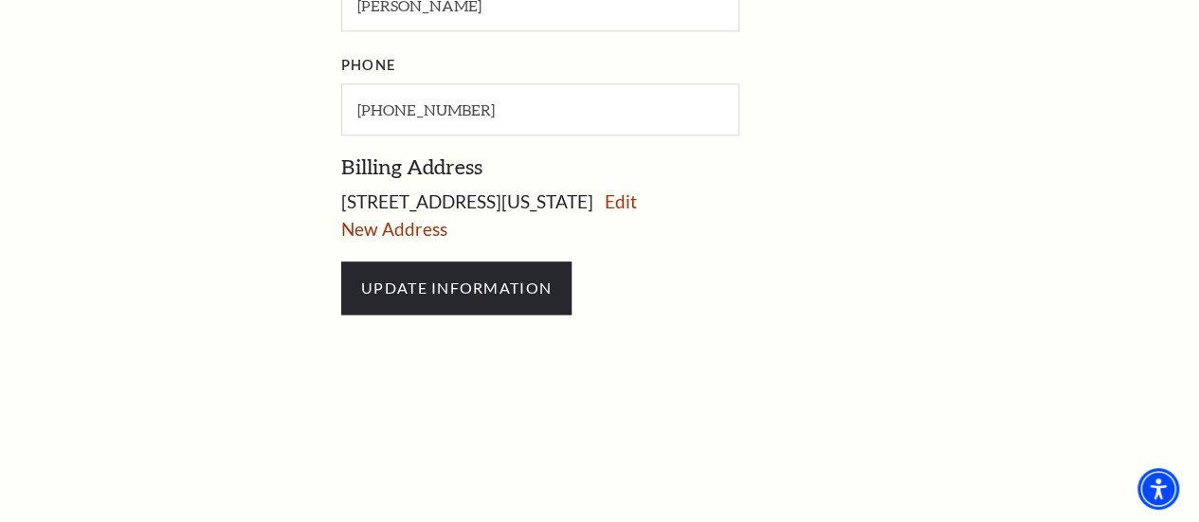
scroll to position [1232, 0]
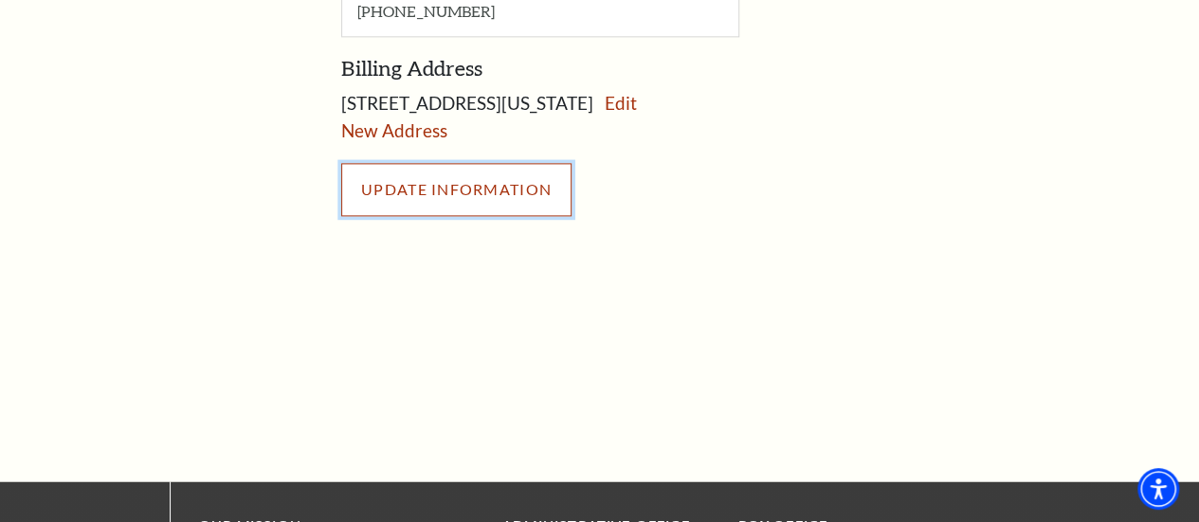
click at [465, 206] on input "UPDATE INFORMATION" at bounding box center [456, 189] width 230 height 53
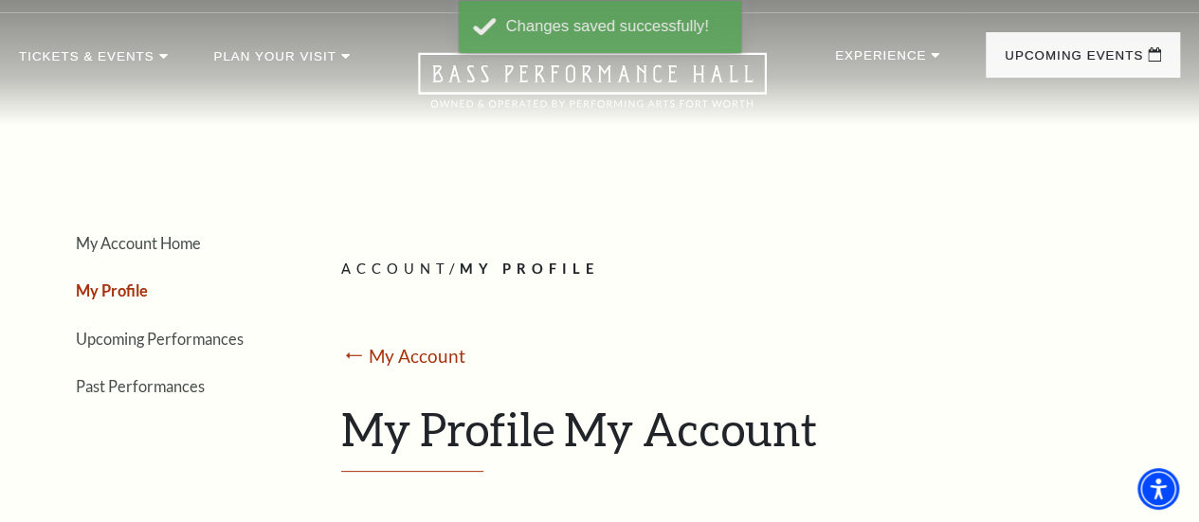
scroll to position [0, 0]
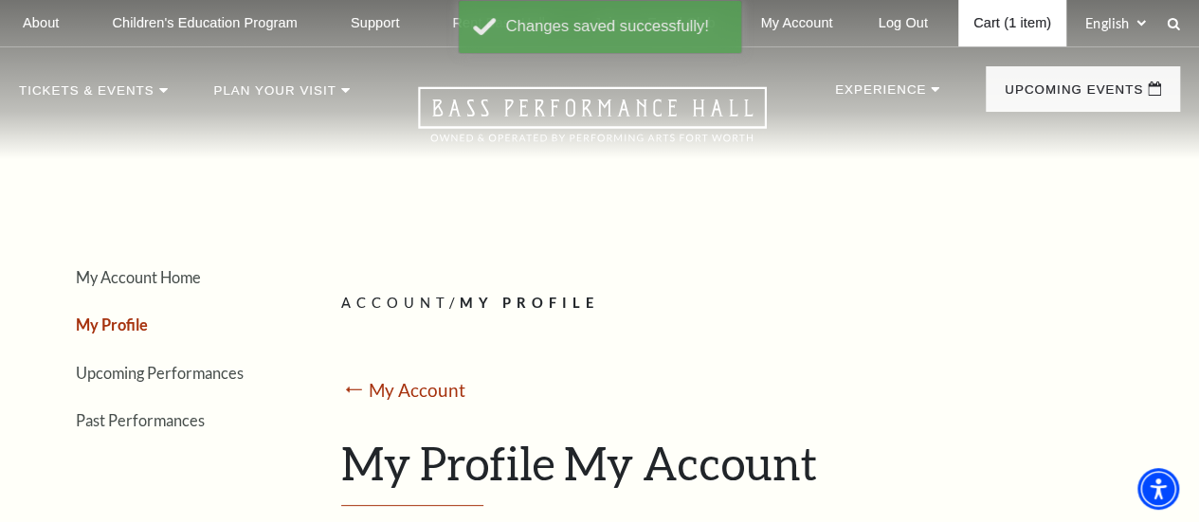
click at [1009, 23] on link "Cart (1 item)" at bounding box center [1012, 23] width 108 height 46
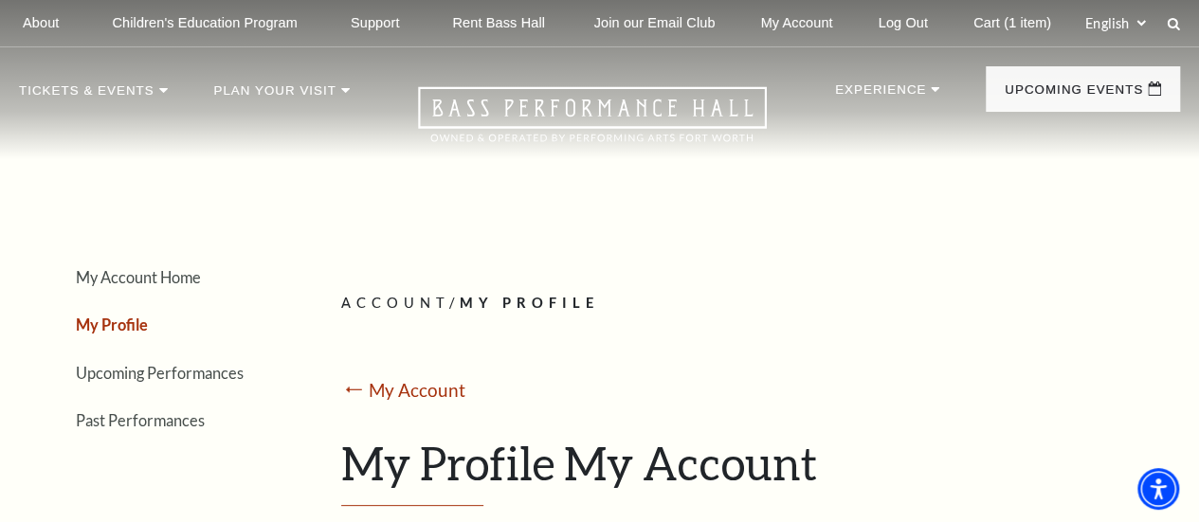
scroll to position [76, 0]
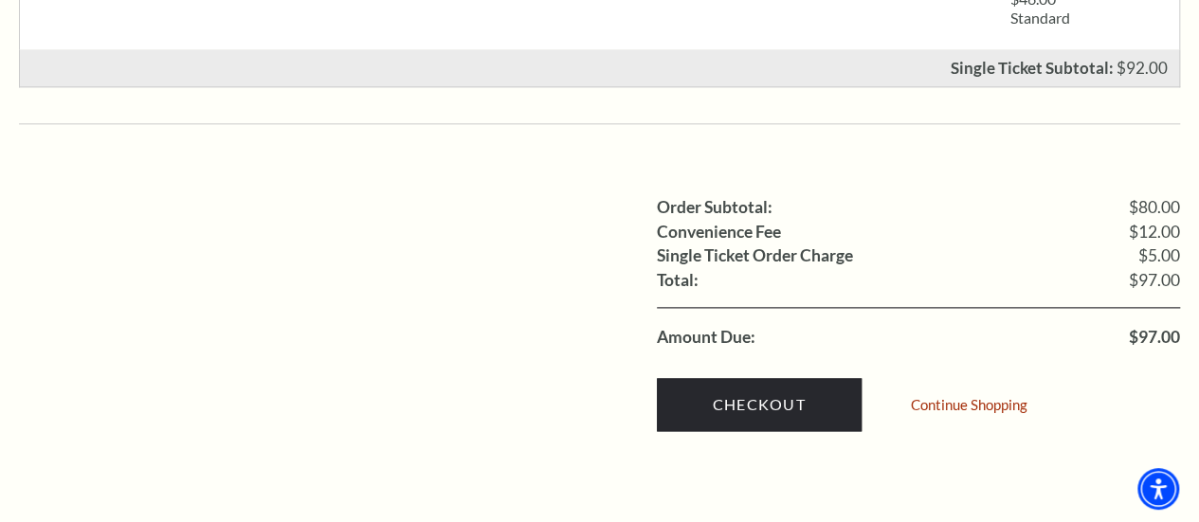
scroll to position [1138, 0]
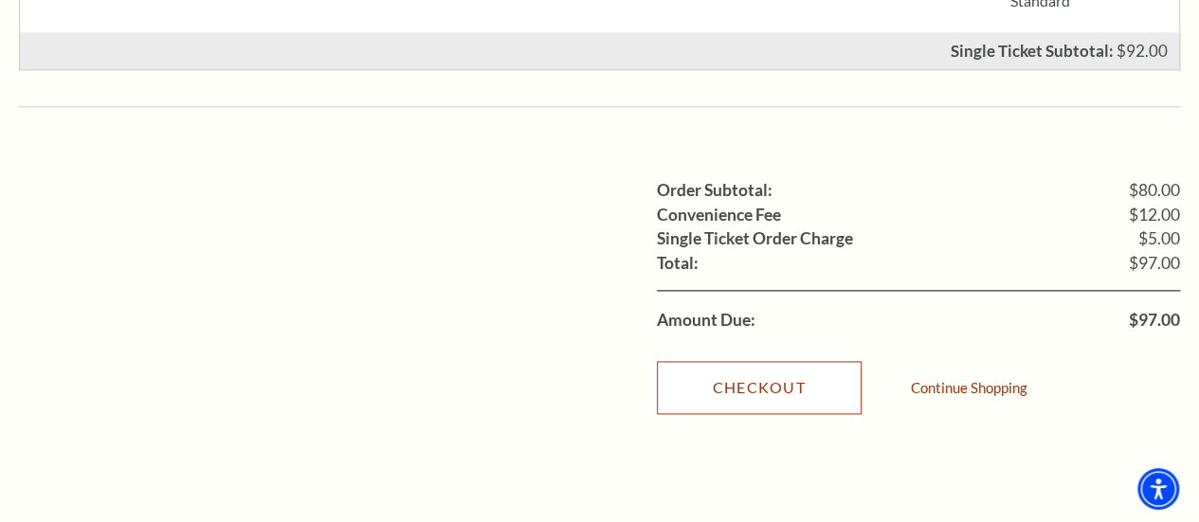
click at [773, 361] on link "Checkout" at bounding box center [759, 387] width 205 height 53
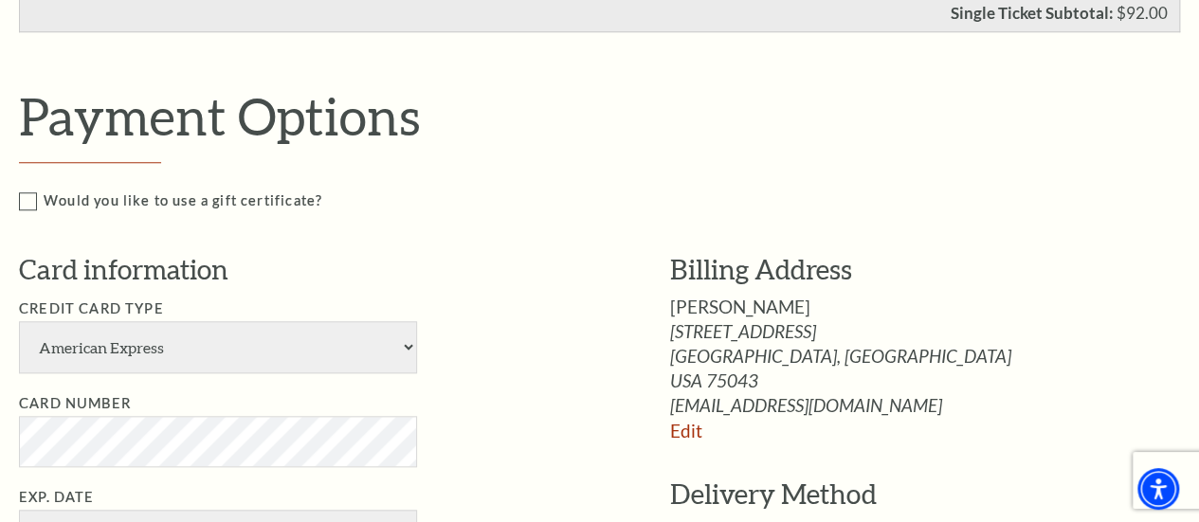
scroll to position [758, 0]
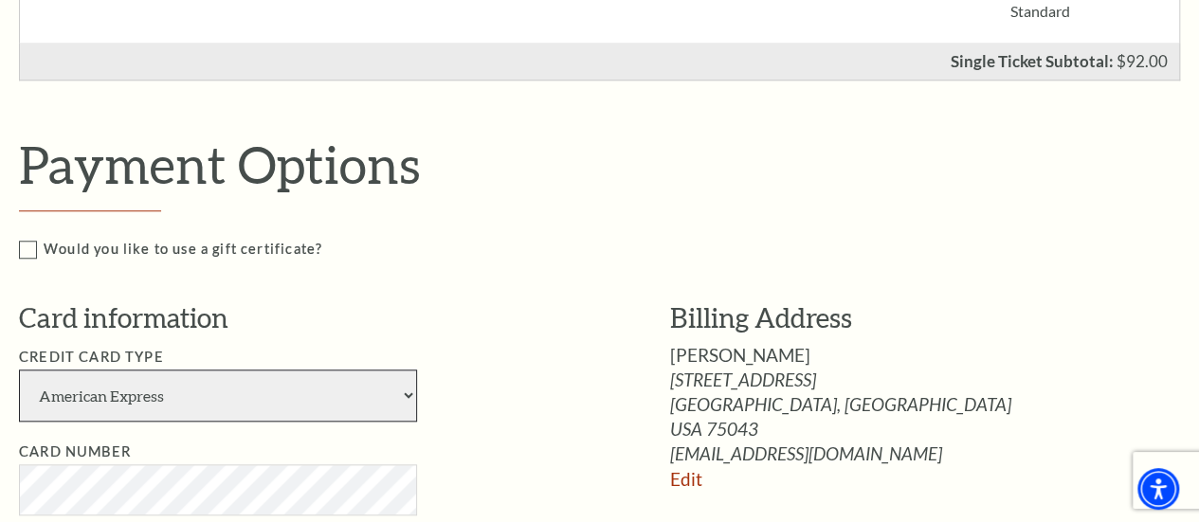
click at [410, 390] on select "American Express Visa Master Card Discover" at bounding box center [218, 396] width 398 height 52
select select "25"
click at [19, 370] on select "American Express Visa Master Card Discover" at bounding box center [218, 396] width 398 height 52
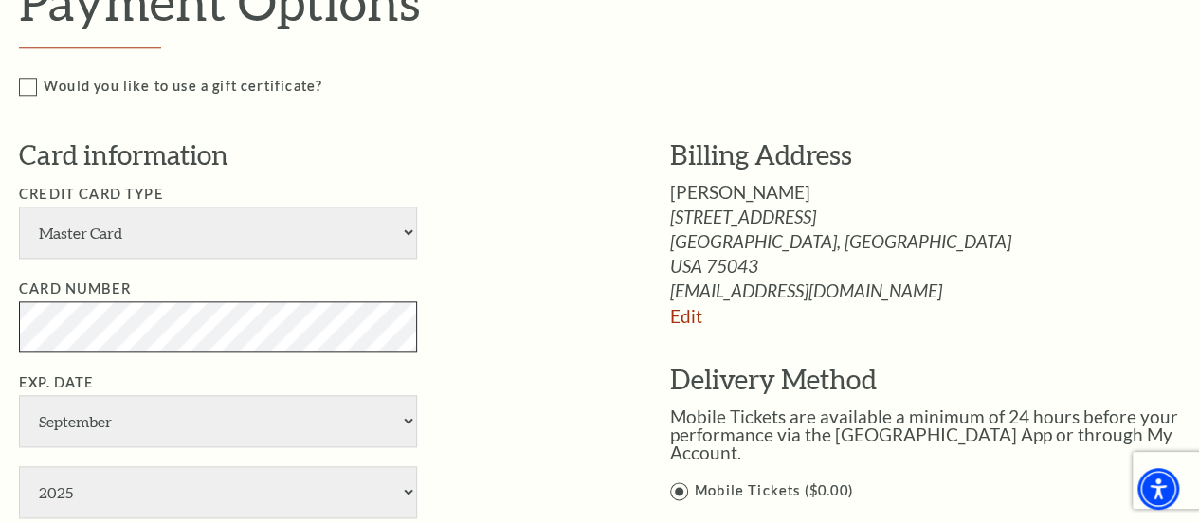
scroll to position [948, 0]
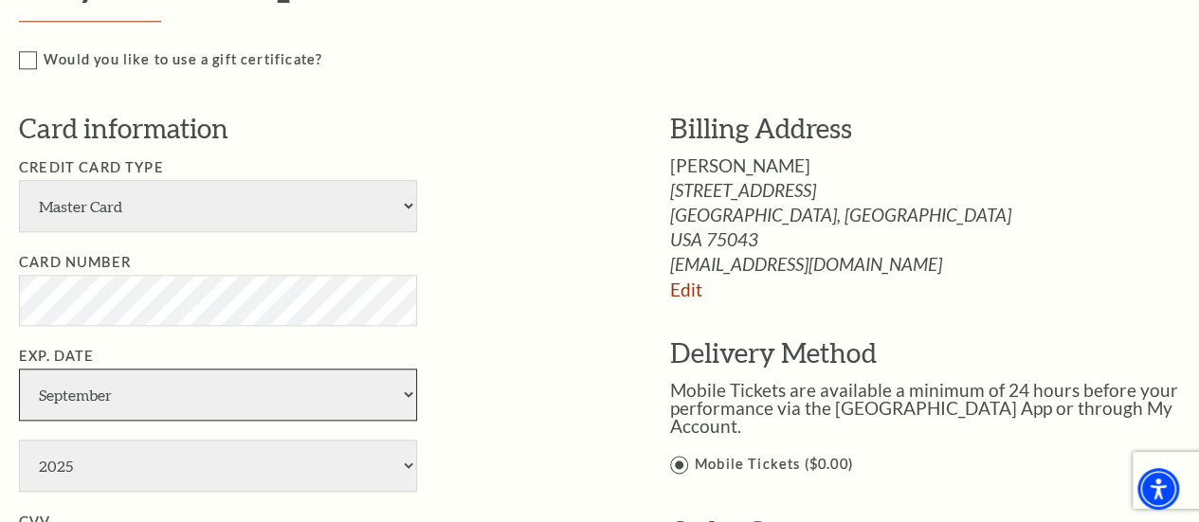
click at [406, 390] on select "January February March April May June July August September October November De…" at bounding box center [218, 395] width 398 height 52
select select "1"
click at [19, 369] on select "January February March April May June July August September October November De…" at bounding box center [218, 395] width 398 height 52
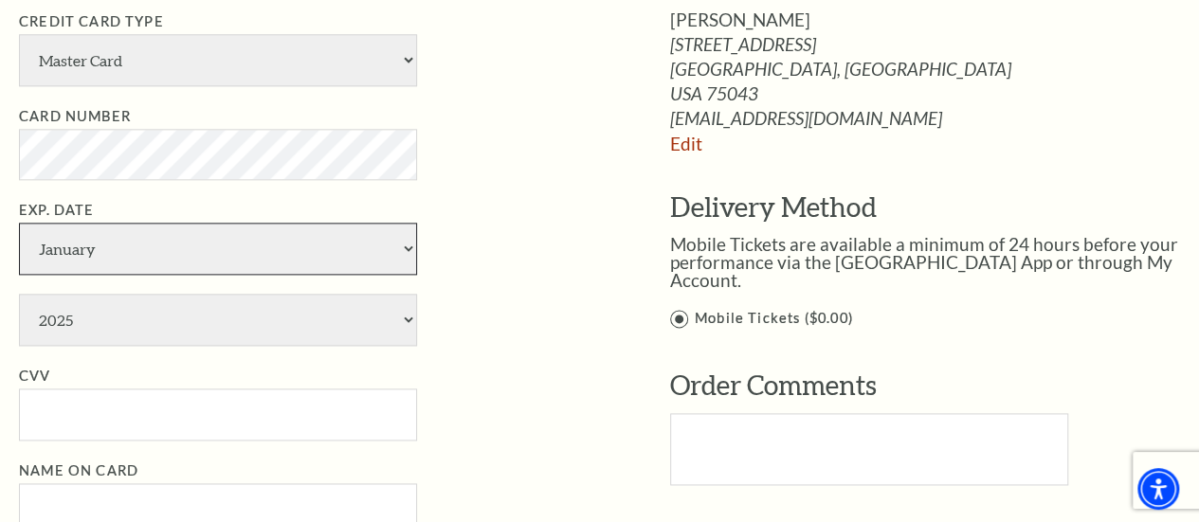
scroll to position [1138, 0]
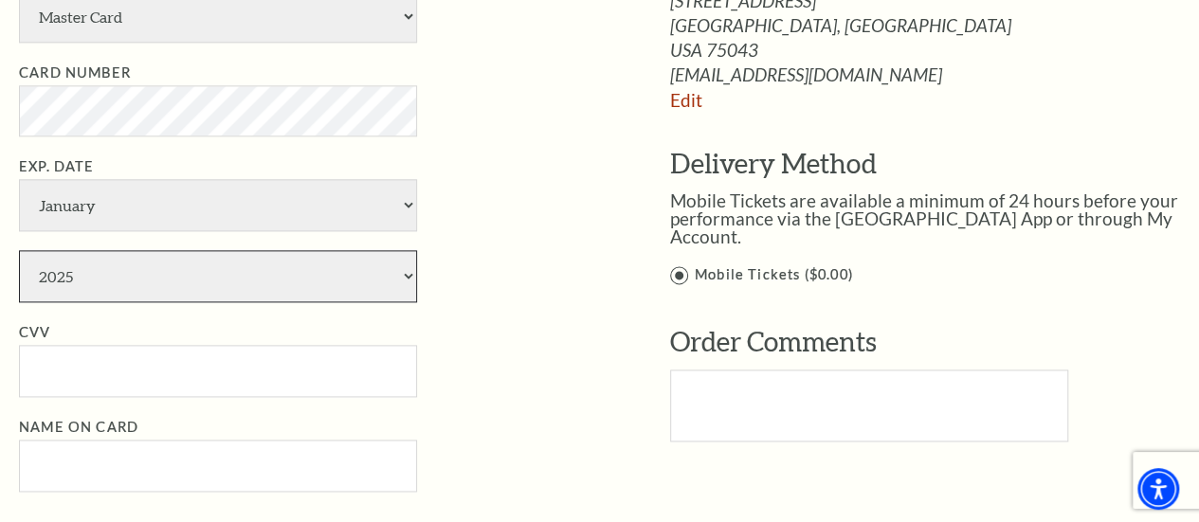
click at [409, 272] on select "2025 2026 2027 2028 2029 2030 2031 2032 2033 2034" at bounding box center [218, 276] width 398 height 52
select select "2029"
click at [19, 250] on select "2025 2026 2027 2028 2029 2030 2031 2032 2033 2034" at bounding box center [218, 276] width 398 height 52
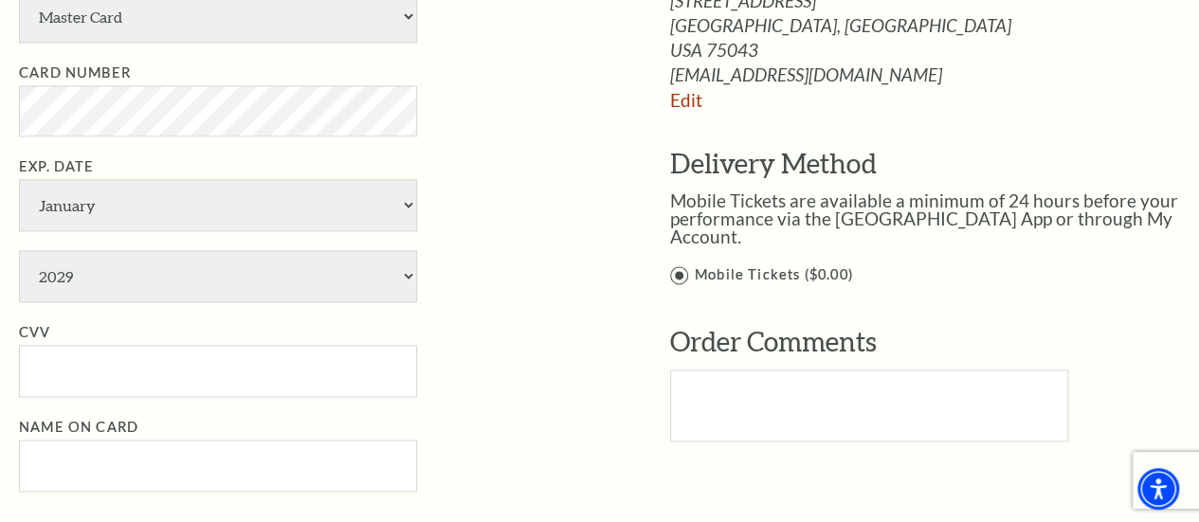
click at [74, 338] on li "CVV" at bounding box center [316, 359] width 594 height 76
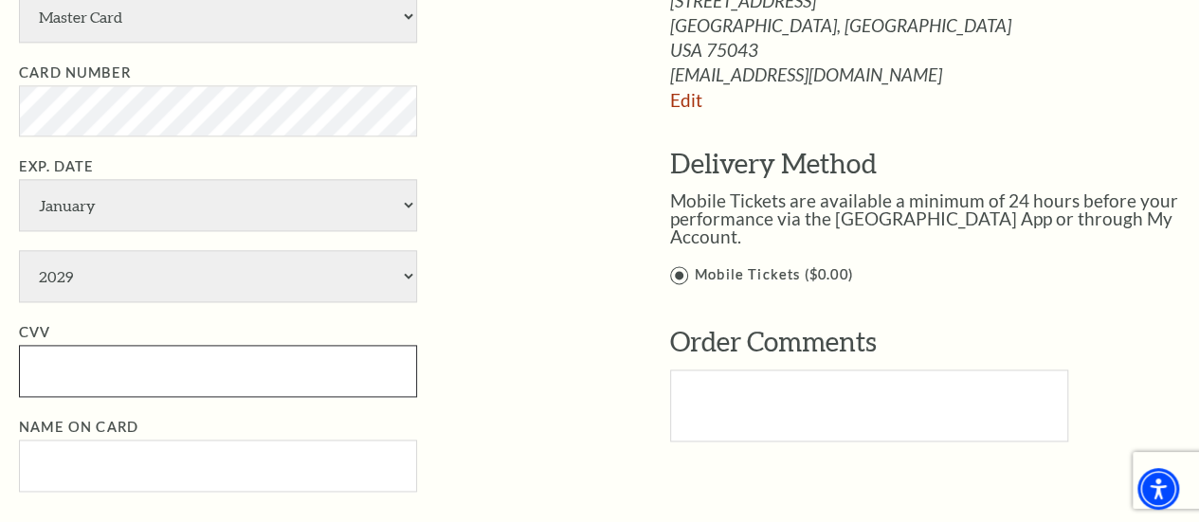
click at [73, 356] on input "CVV" at bounding box center [218, 371] width 398 height 52
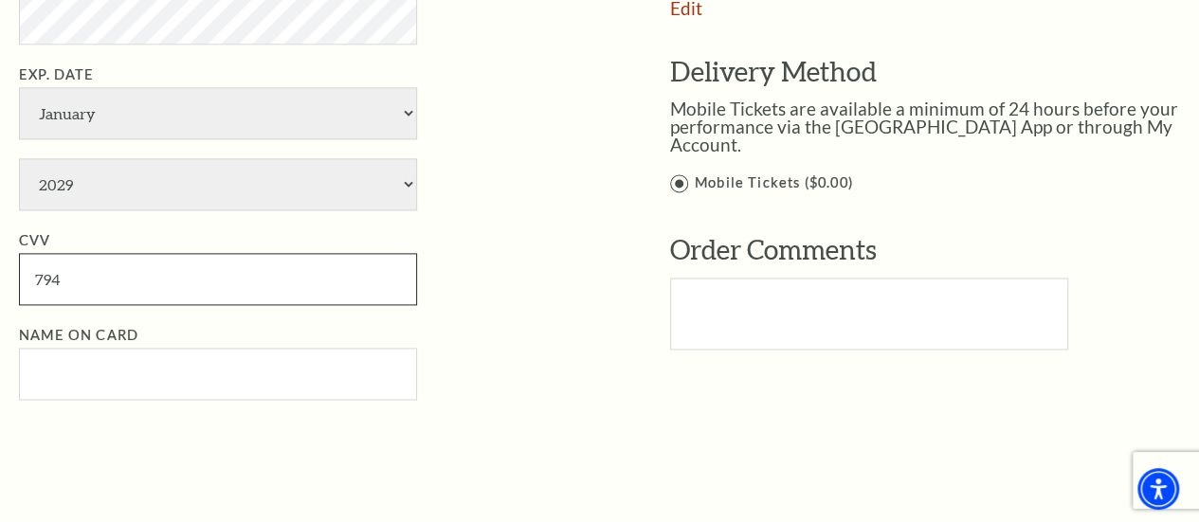
scroll to position [1232, 0]
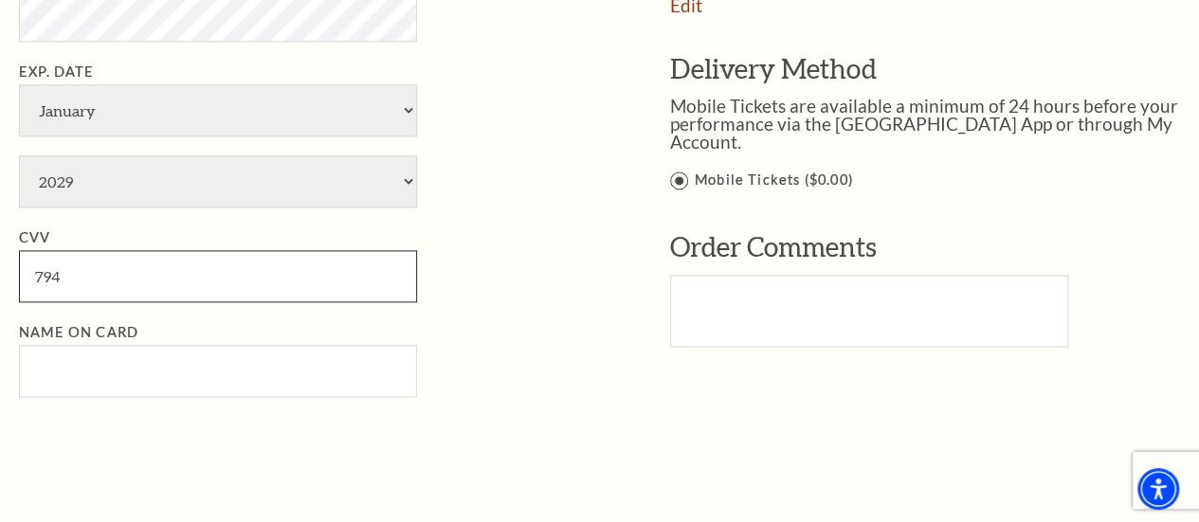
type input "794"
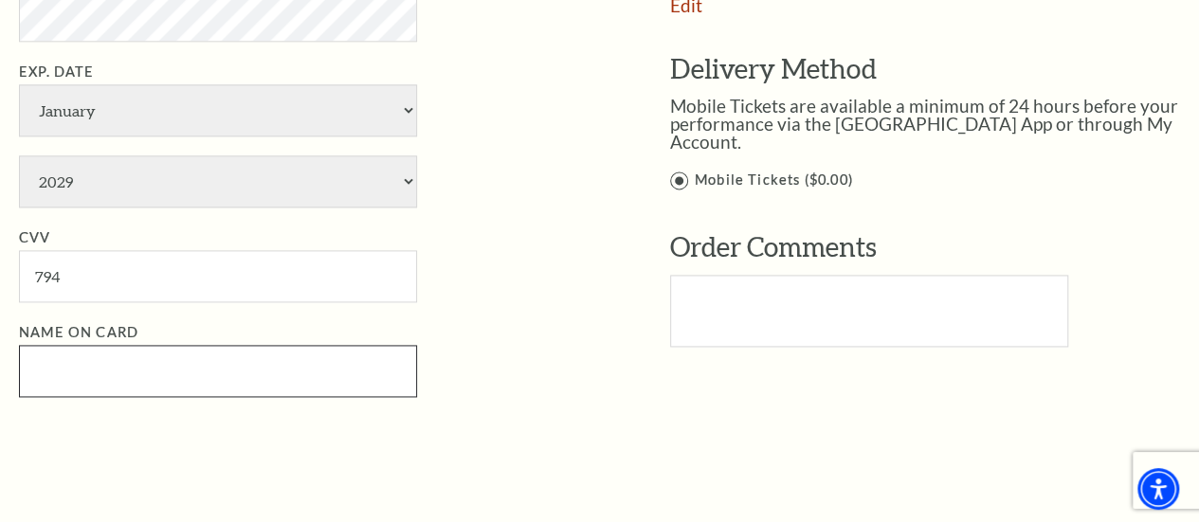
click at [46, 363] on input "Name on Card" at bounding box center [218, 371] width 398 height 52
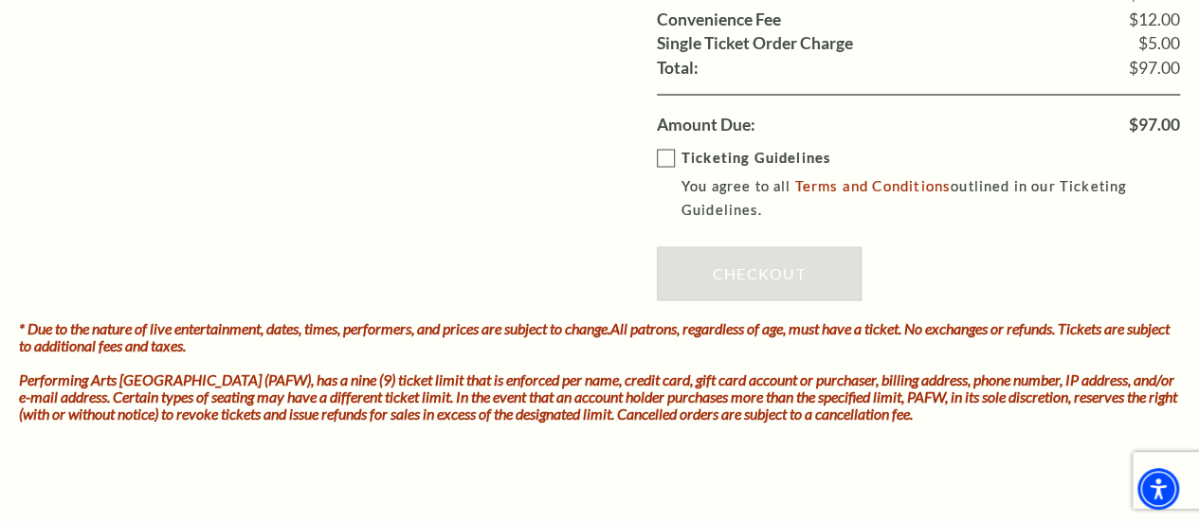
scroll to position [1801, 0]
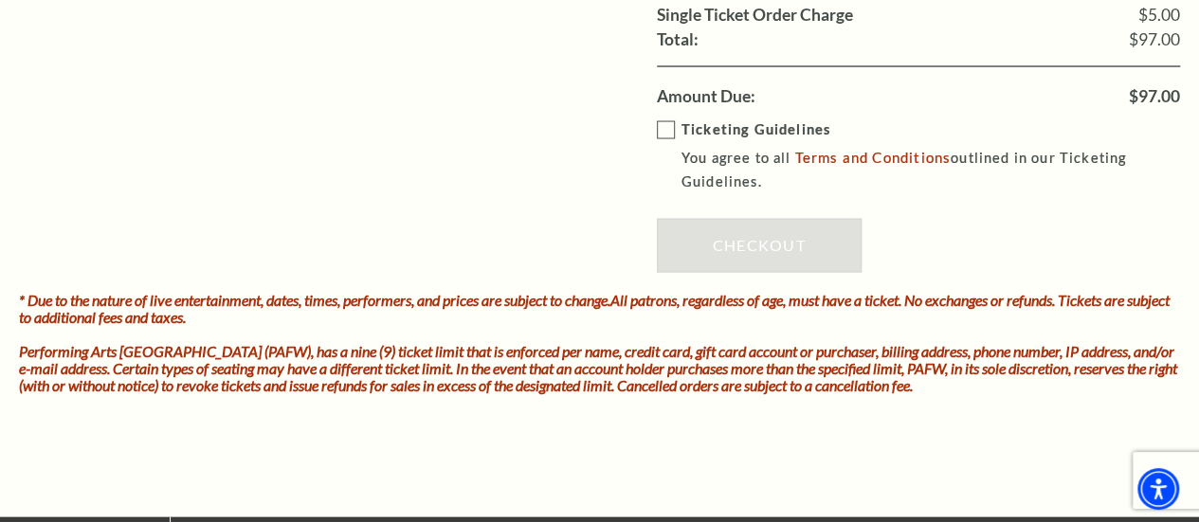
type input "Karen Terry"
click at [665, 122] on label "Ticketing Guidelines You agree to all Terms and Conditions outlined in our Tick…" at bounding box center [932, 156] width 551 height 76
click at [0, 0] on input "Ticketing Guidelines You agree to all Terms and Conditions outlined in our Tick…" at bounding box center [0, 0] width 0 height 0
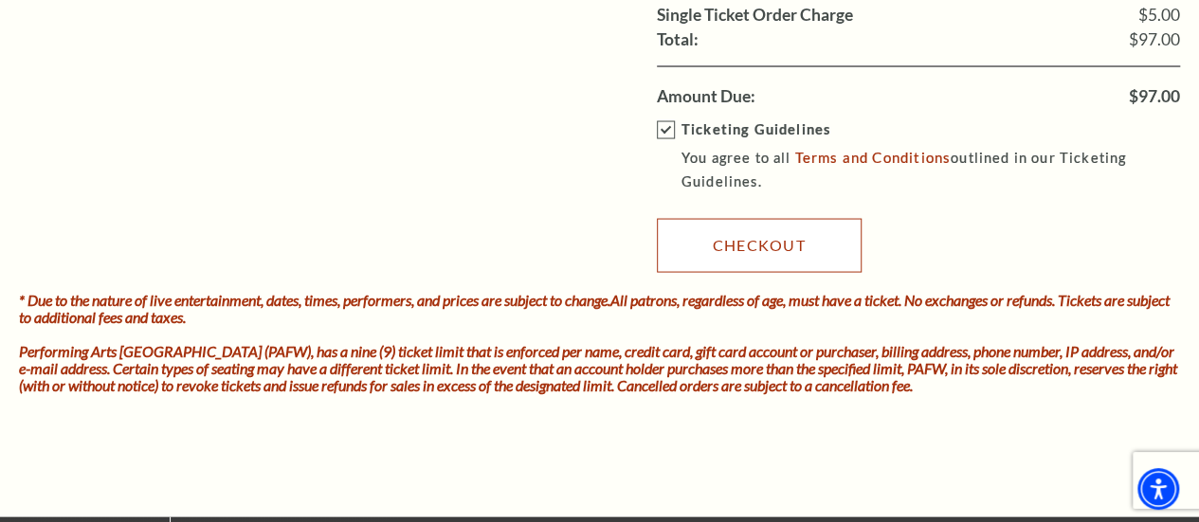
click at [755, 257] on link "Checkout" at bounding box center [759, 245] width 205 height 53
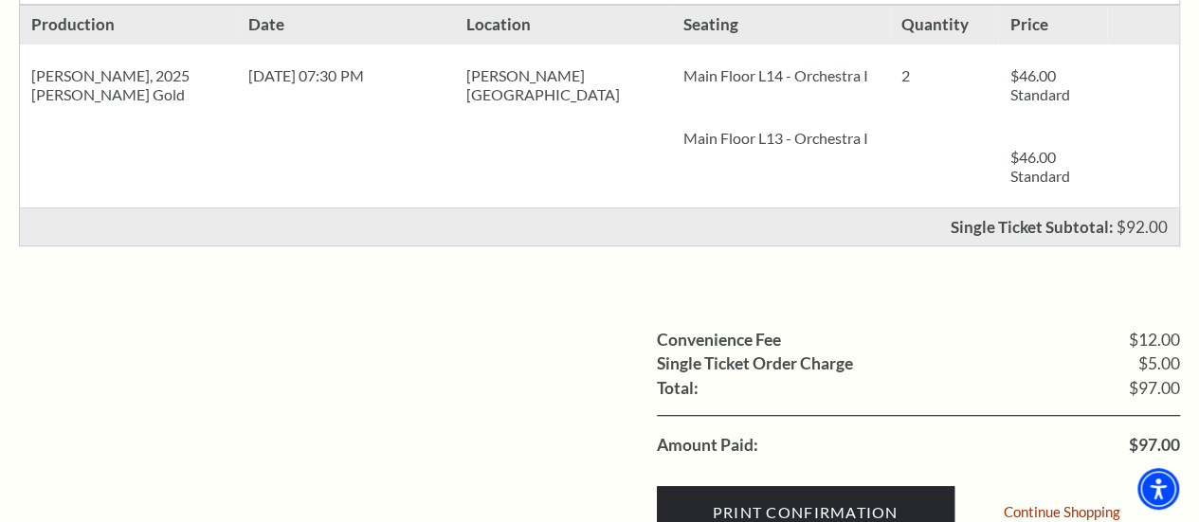
scroll to position [569, 0]
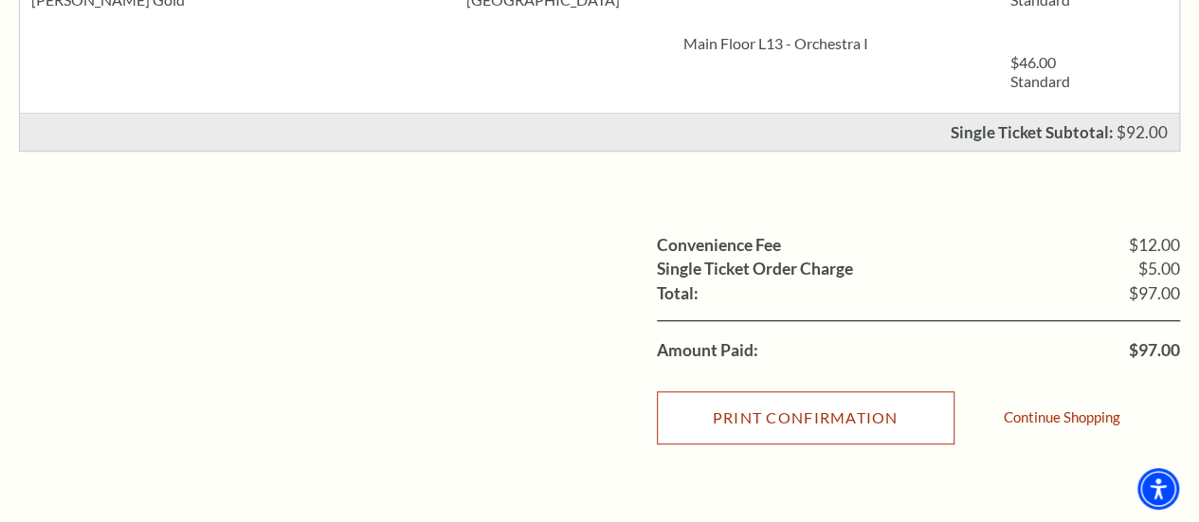
drag, startPoint x: 802, startPoint y: 407, endPoint x: 784, endPoint y: 397, distance: 20.4
click at [784, 397] on input "Print Confirmation" at bounding box center [806, 418] width 298 height 53
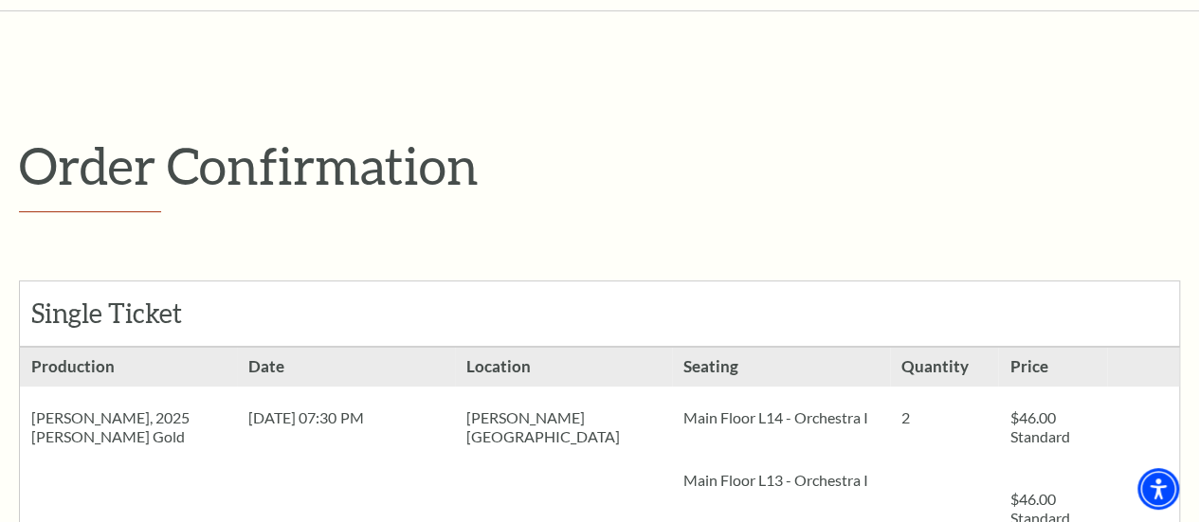
scroll to position [112, 0]
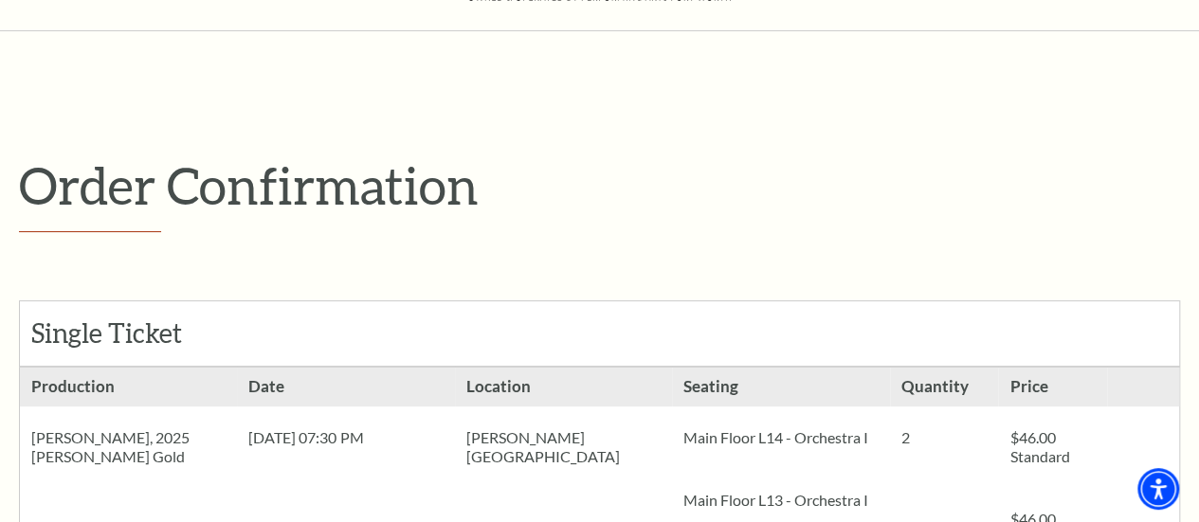
drag, startPoint x: 861, startPoint y: 175, endPoint x: 846, endPoint y: 159, distance: 22.1
click at [846, 159] on p "Order Confirmation" at bounding box center [599, 186] width 1161 height 62
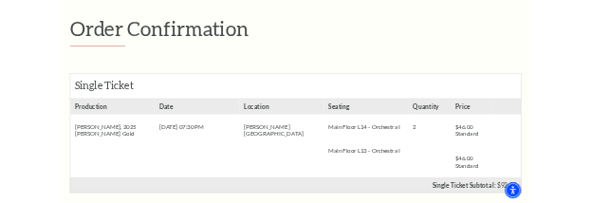
scroll to position [264, 0]
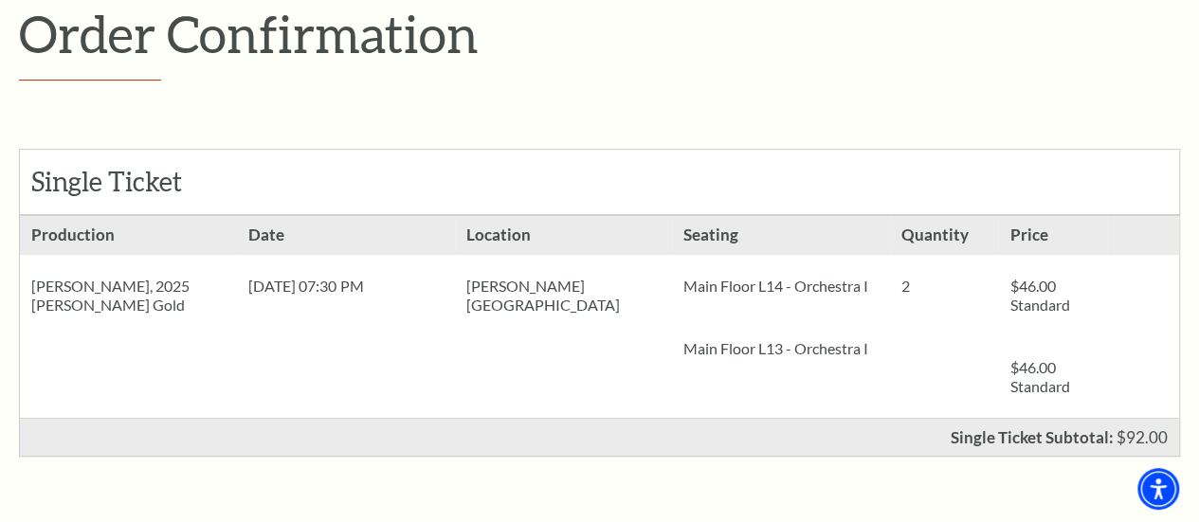
drag, startPoint x: 1081, startPoint y: 371, endPoint x: 1084, endPoint y: 107, distance: 263.6
